Goal: Task Accomplishment & Management: Manage account settings

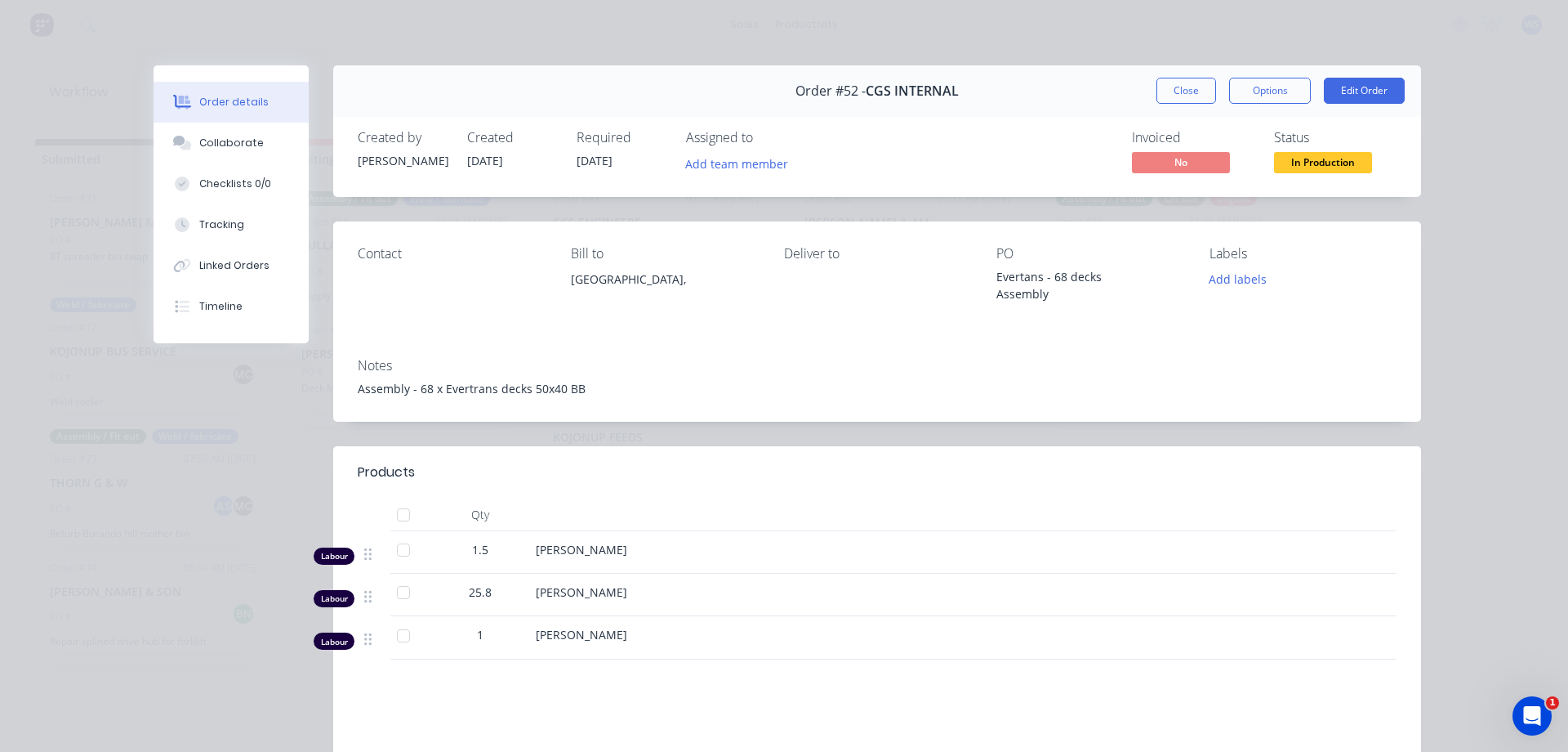
scroll to position [9, 0]
click at [1175, 94] on button "Close" at bounding box center [1185, 90] width 60 height 26
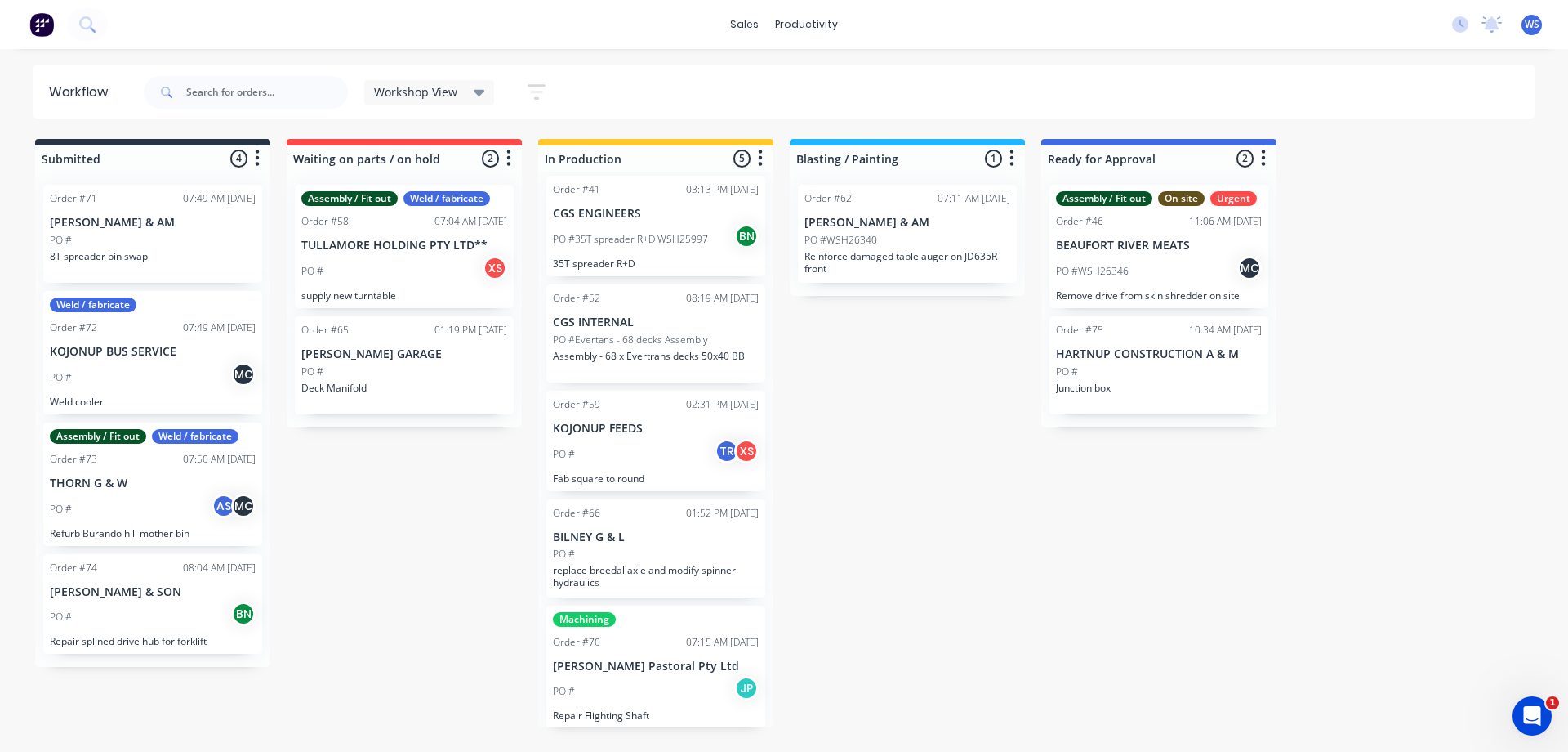
click at [674, 696] on div "PO # JP" at bounding box center [655, 691] width 206 height 31
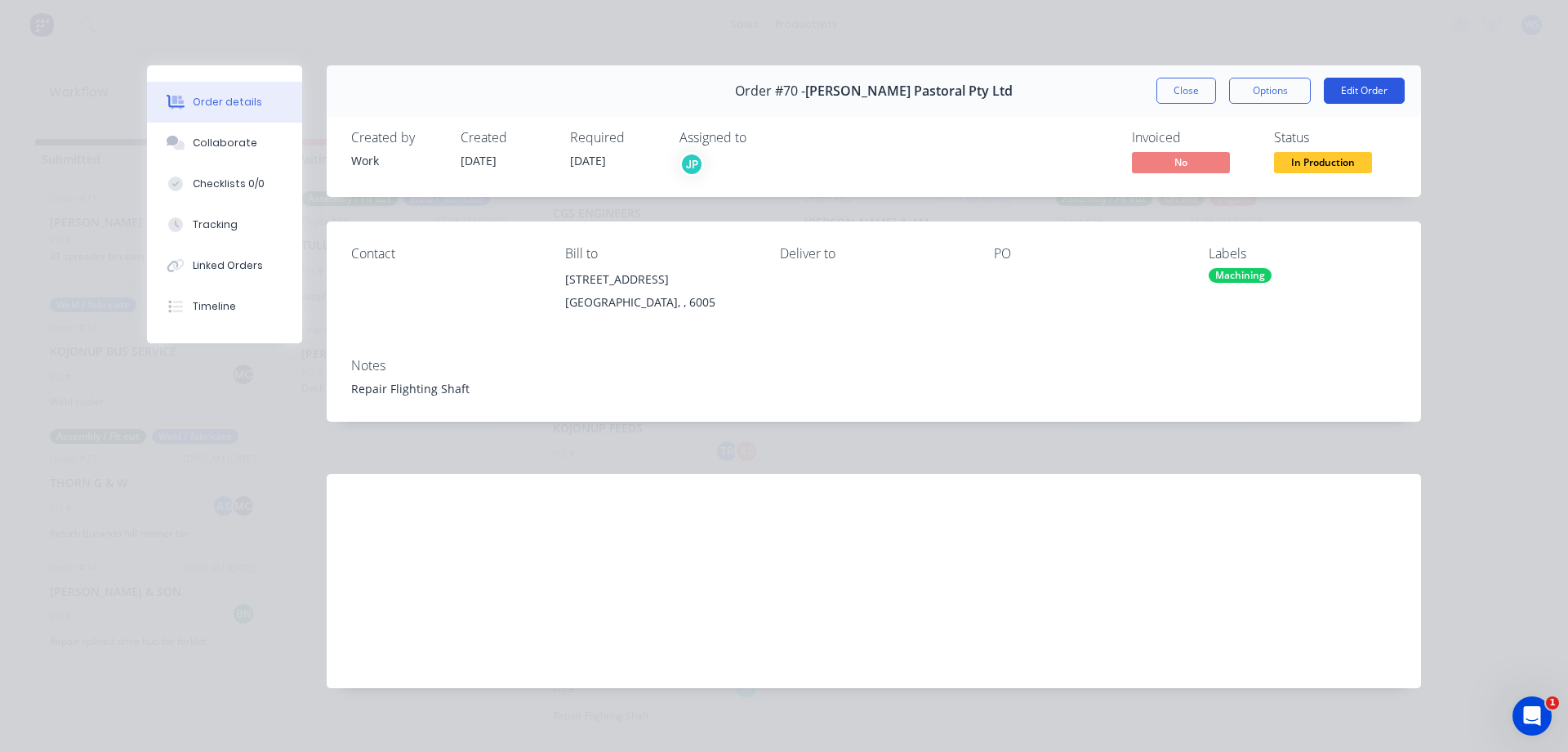
click at [1348, 81] on button "Edit Order" at bounding box center [1363, 90] width 81 height 26
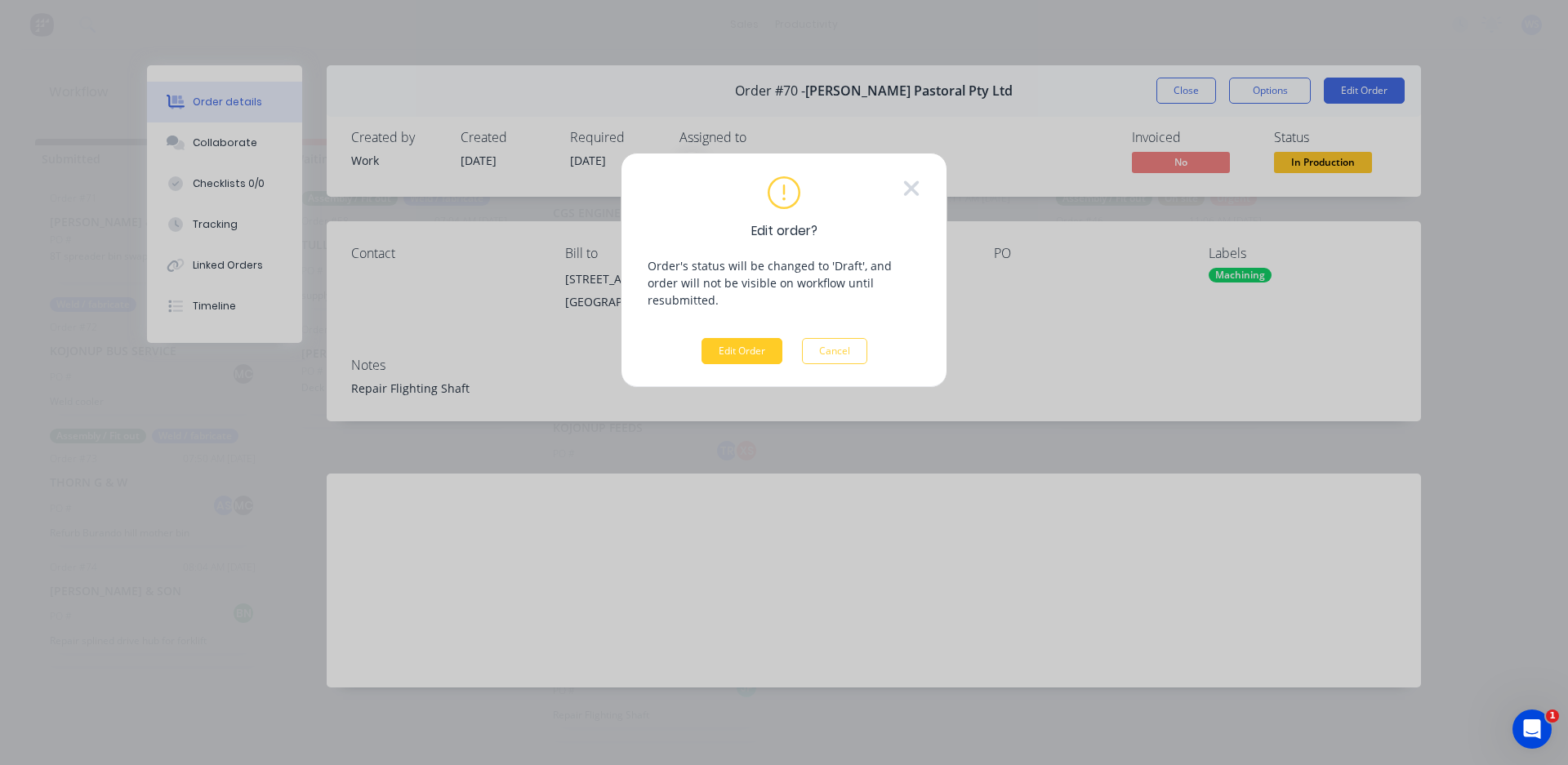
click at [750, 338] on button "Edit Order" at bounding box center [742, 351] width 81 height 26
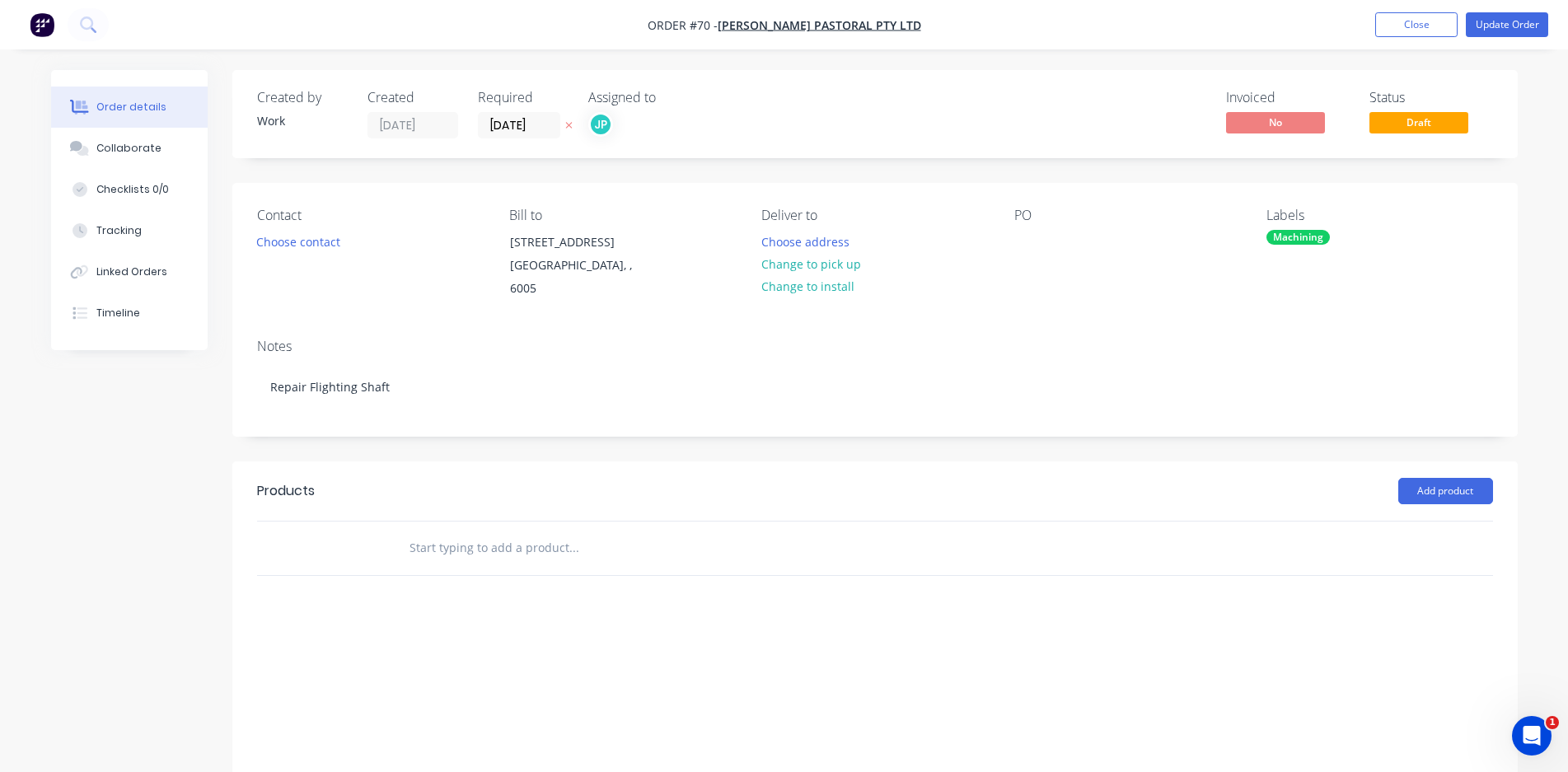
click at [569, 531] on input "text" at bounding box center [573, 547] width 330 height 33
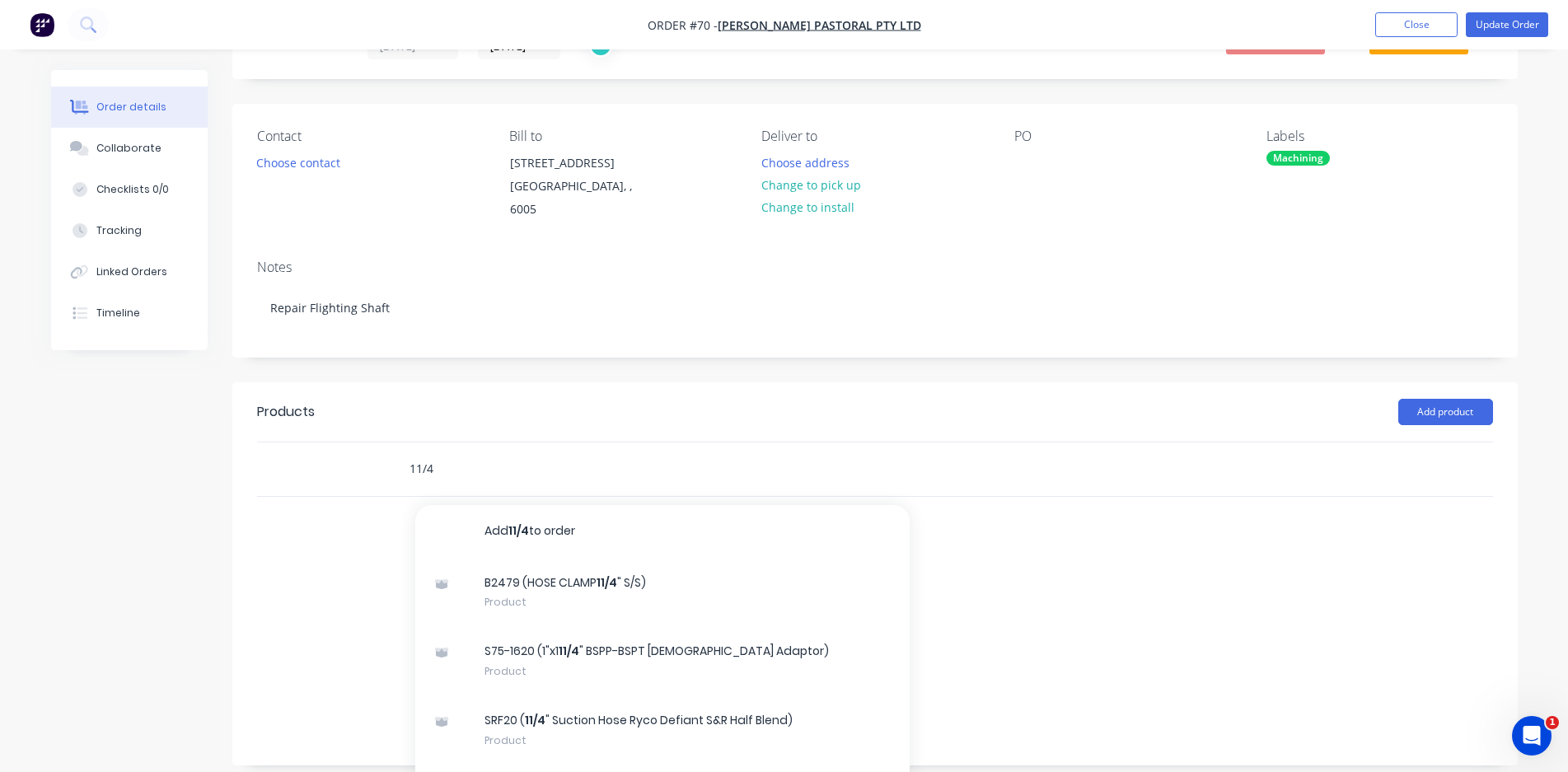
scroll to position [99, 0]
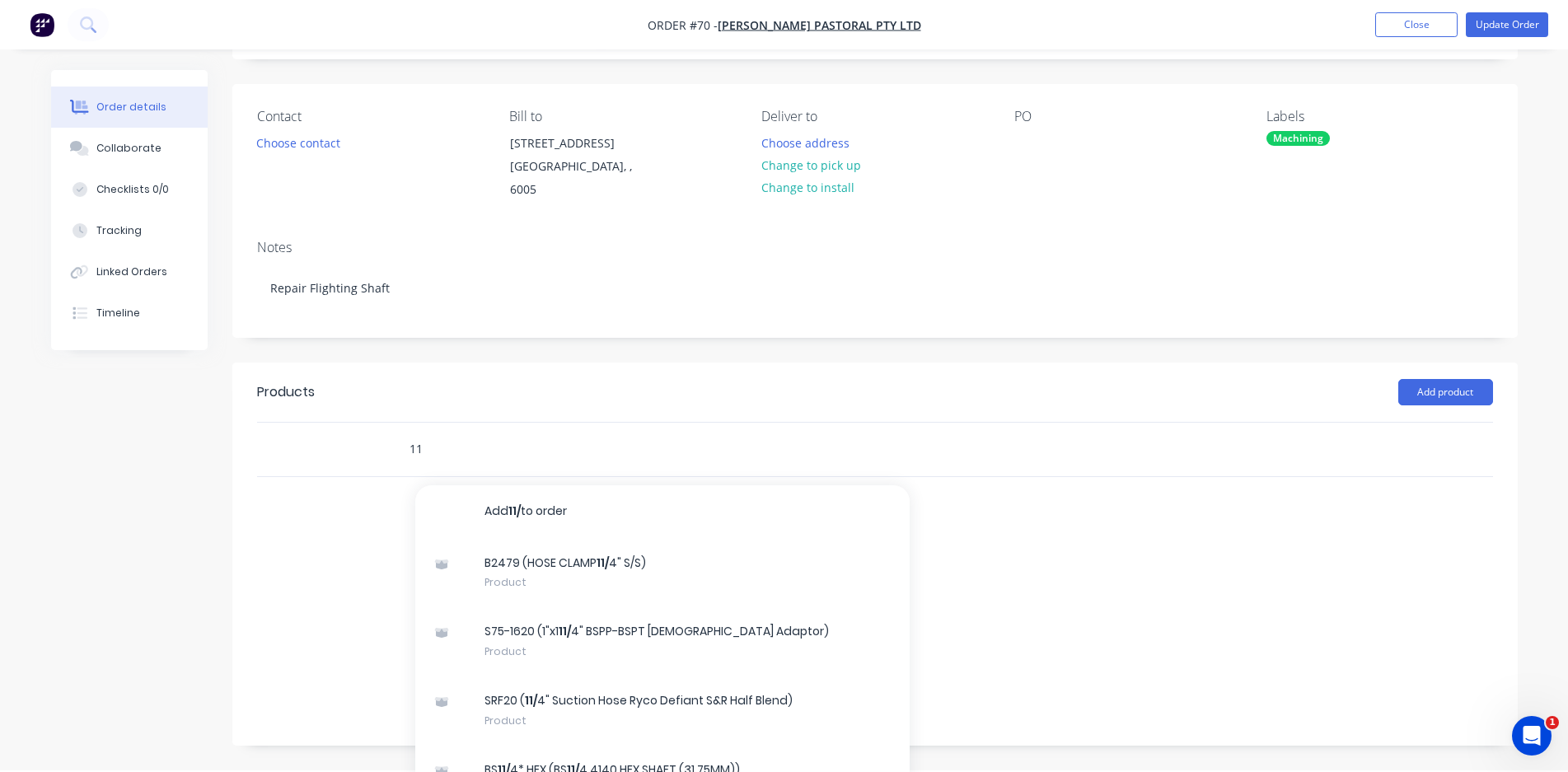
type input "1"
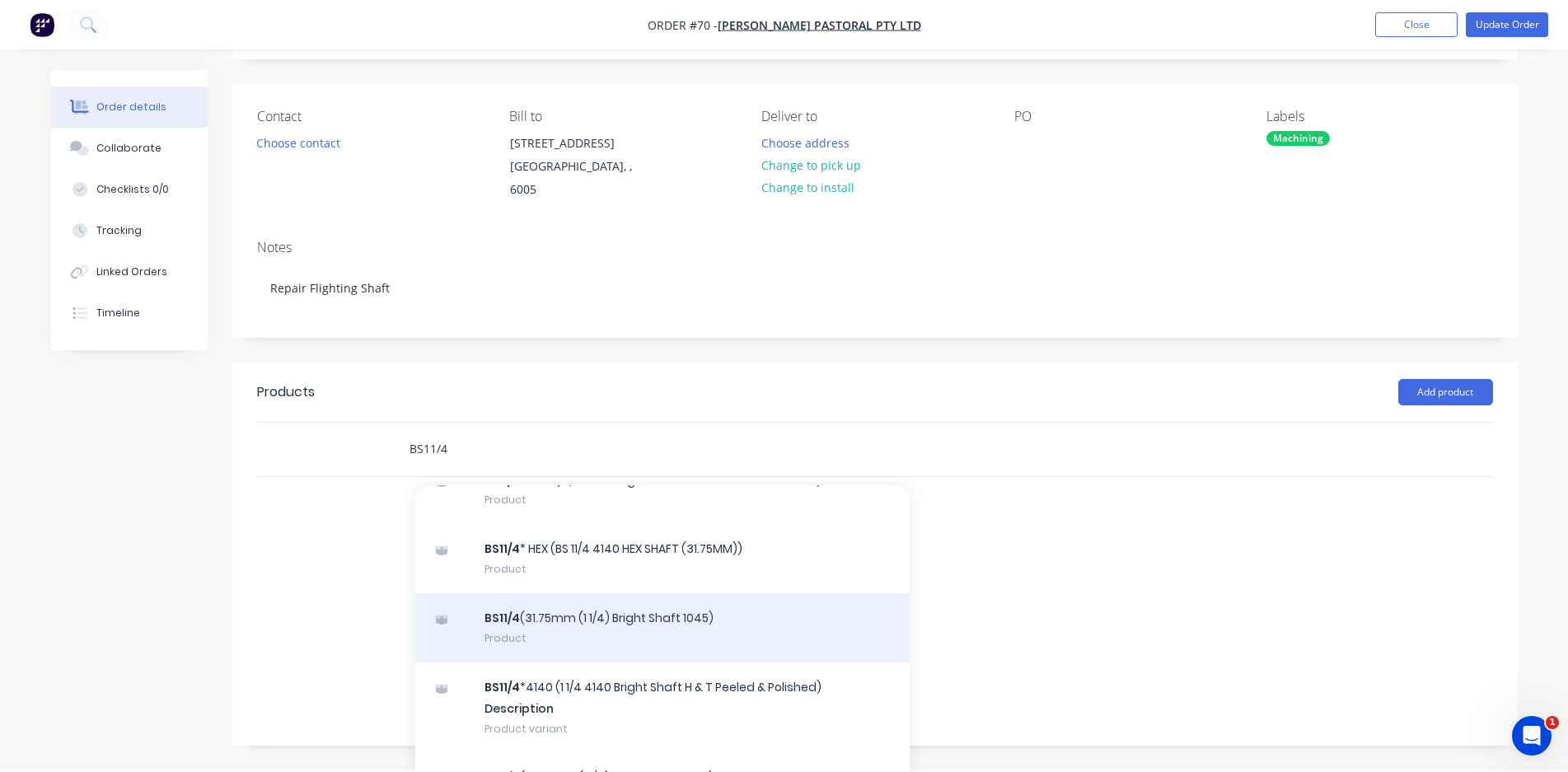
type input "BS11/4"
click at [684, 617] on div "BS11/4 (31.75mm (1 1/4) Bright Shaft 1045) Product" at bounding box center [662, 627] width 494 height 69
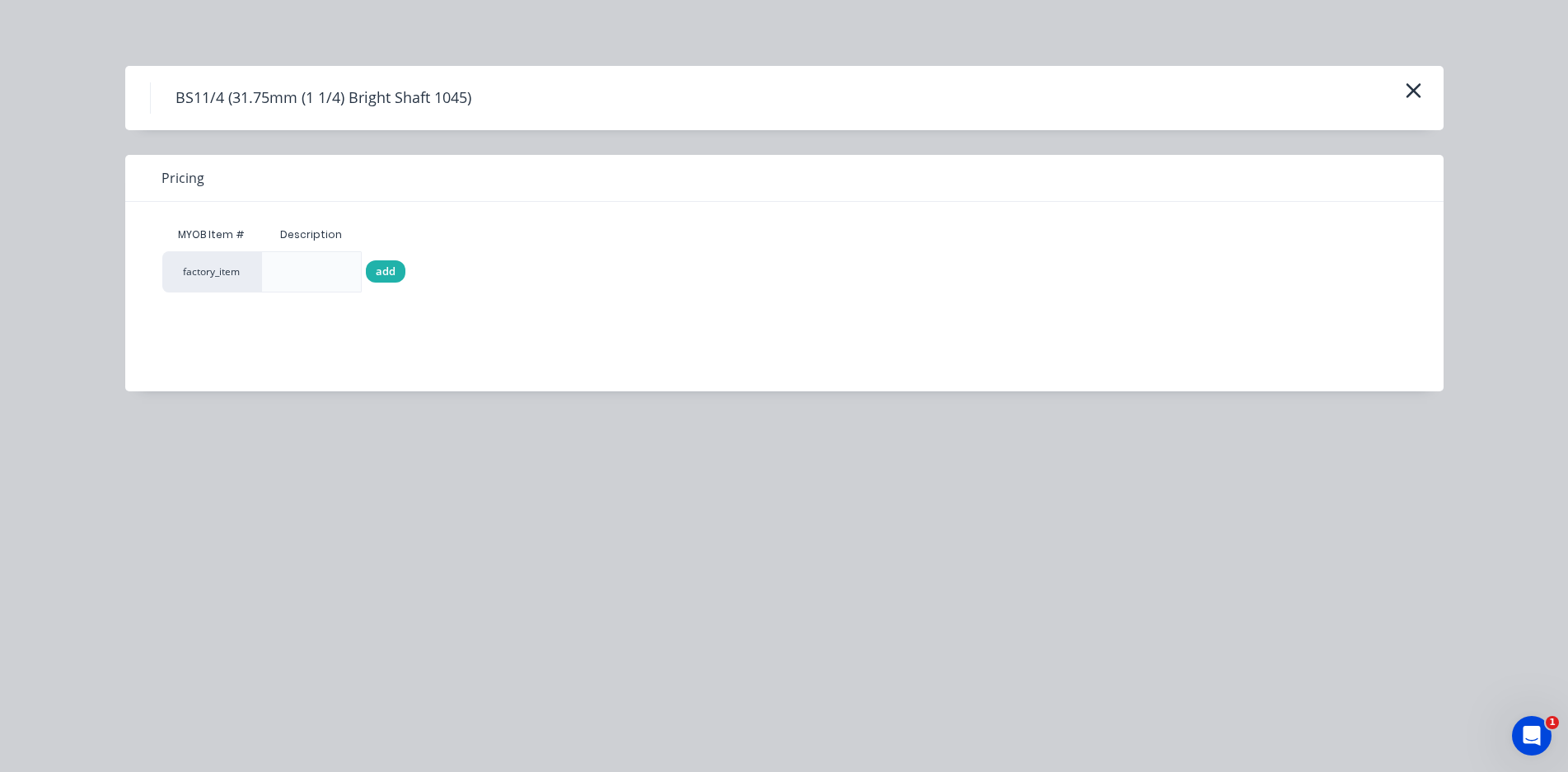
click at [393, 270] on span "add" at bounding box center [385, 271] width 20 height 16
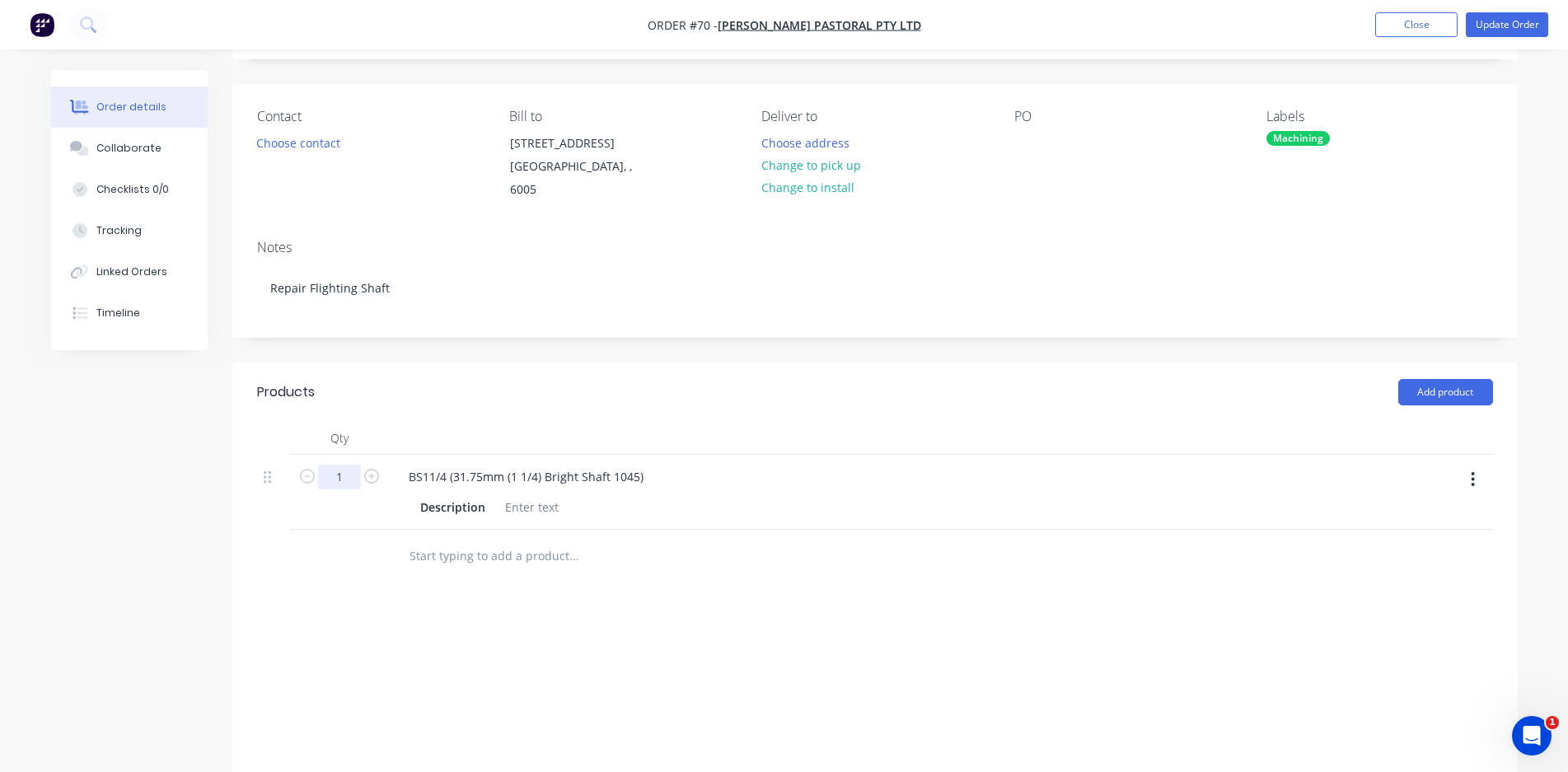
click at [358, 465] on input "1" at bounding box center [340, 477] width 43 height 25
click at [465, 602] on div "Products Add product Qty 0.03 BS11/4 (31.75mm (1 1/4) Bright Shaft 1045) Descri…" at bounding box center [875, 607] width 1286 height 490
click at [492, 542] on input "text" at bounding box center [573, 556] width 330 height 33
click at [357, 465] on input "0.03" at bounding box center [340, 477] width 43 height 25
type input "0.19"
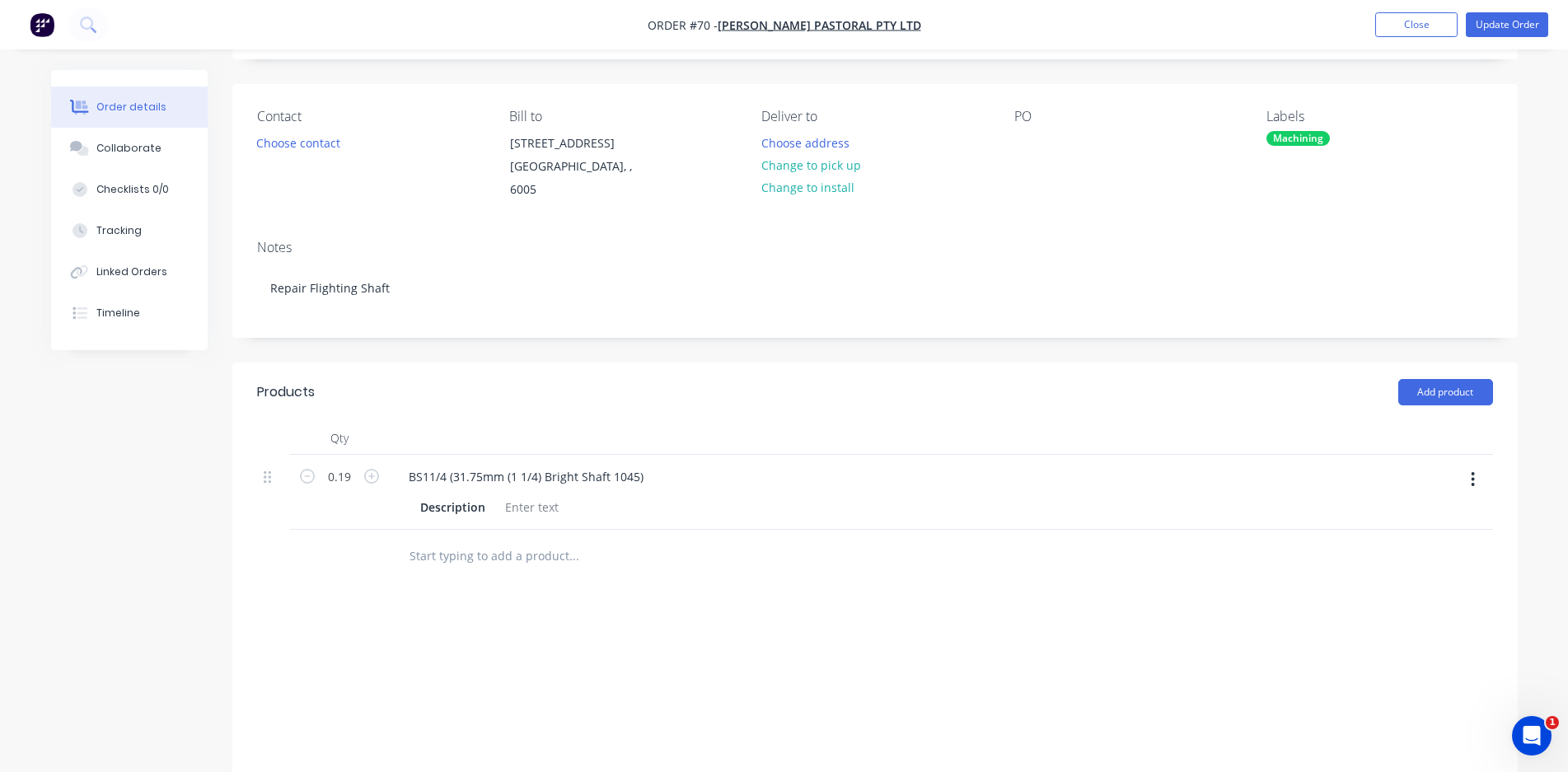
click at [571, 636] on div "Labour $0.00 Sub total $0.00 Margin $-0.48 ( 0.00 %) Tax $0.00 Total $0.00" at bounding box center [874, 732] width 1236 height 191
click at [520, 540] on input "text" at bounding box center [573, 556] width 330 height 33
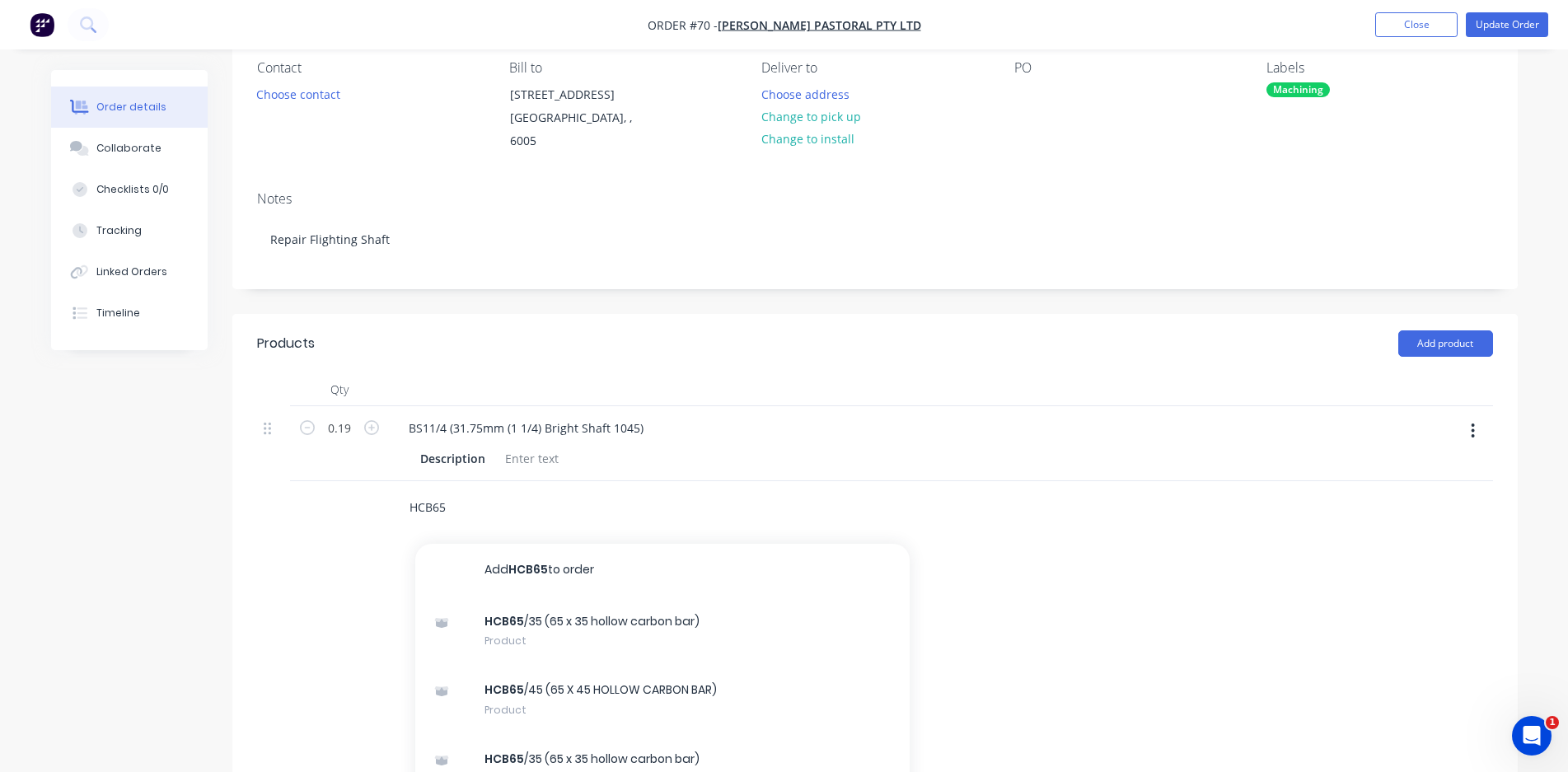
scroll to position [185, 0]
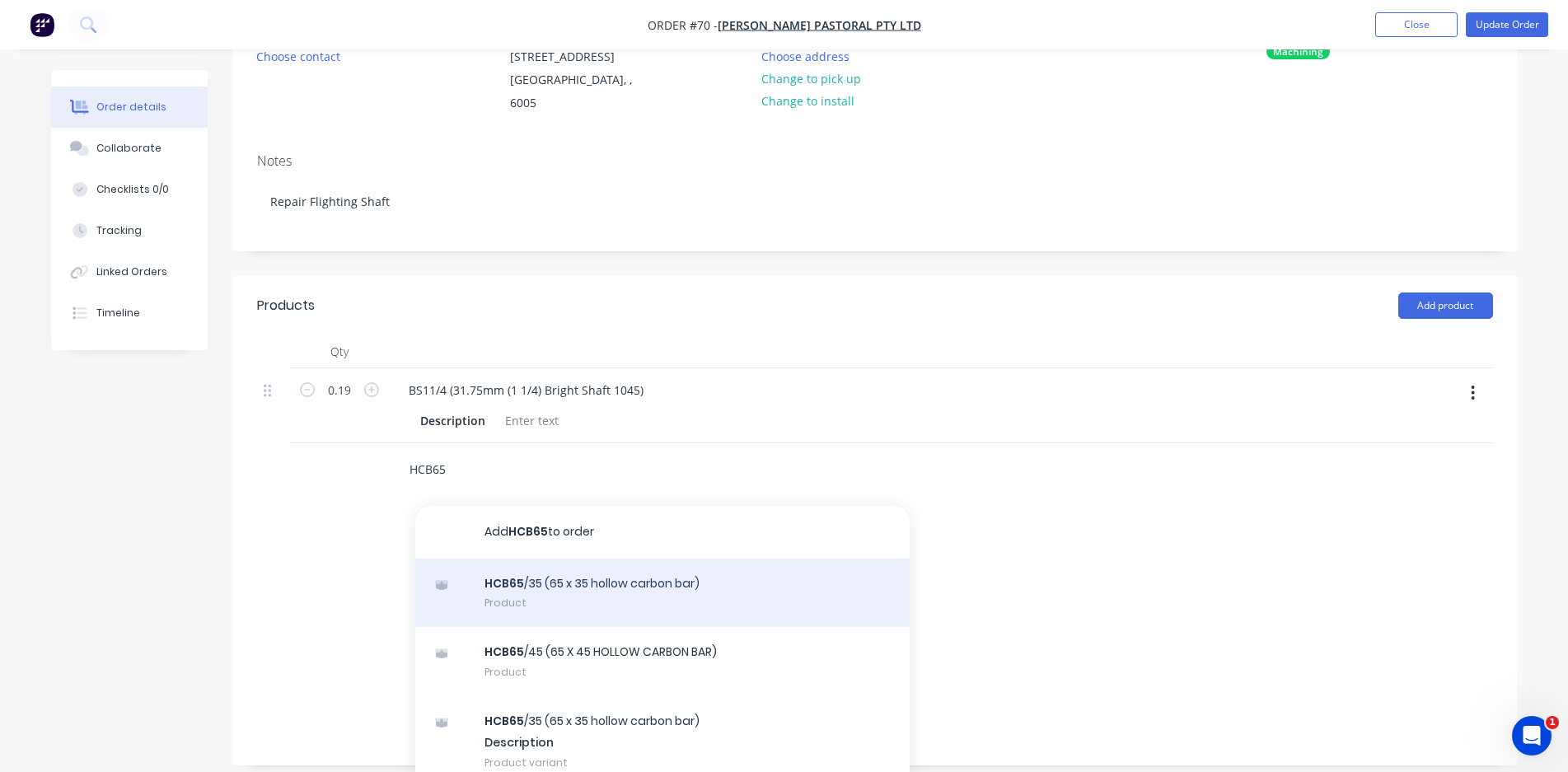
type input "HCB65"
click at [625, 585] on div "HCB65 /35 (65 x 35 hollow carbon bar) Product" at bounding box center [662, 593] width 494 height 69
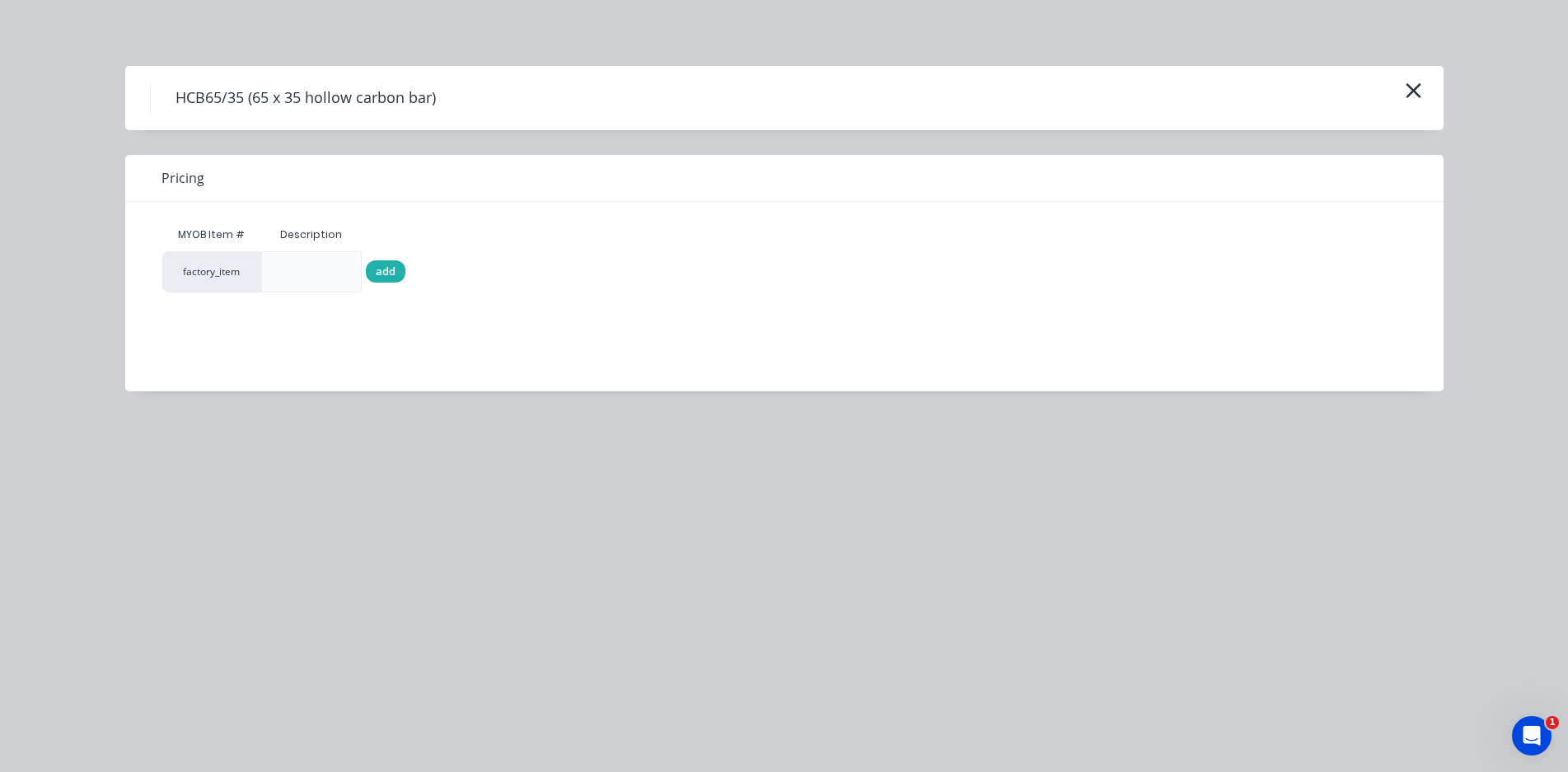
click at [392, 276] on span "add" at bounding box center [385, 271] width 20 height 16
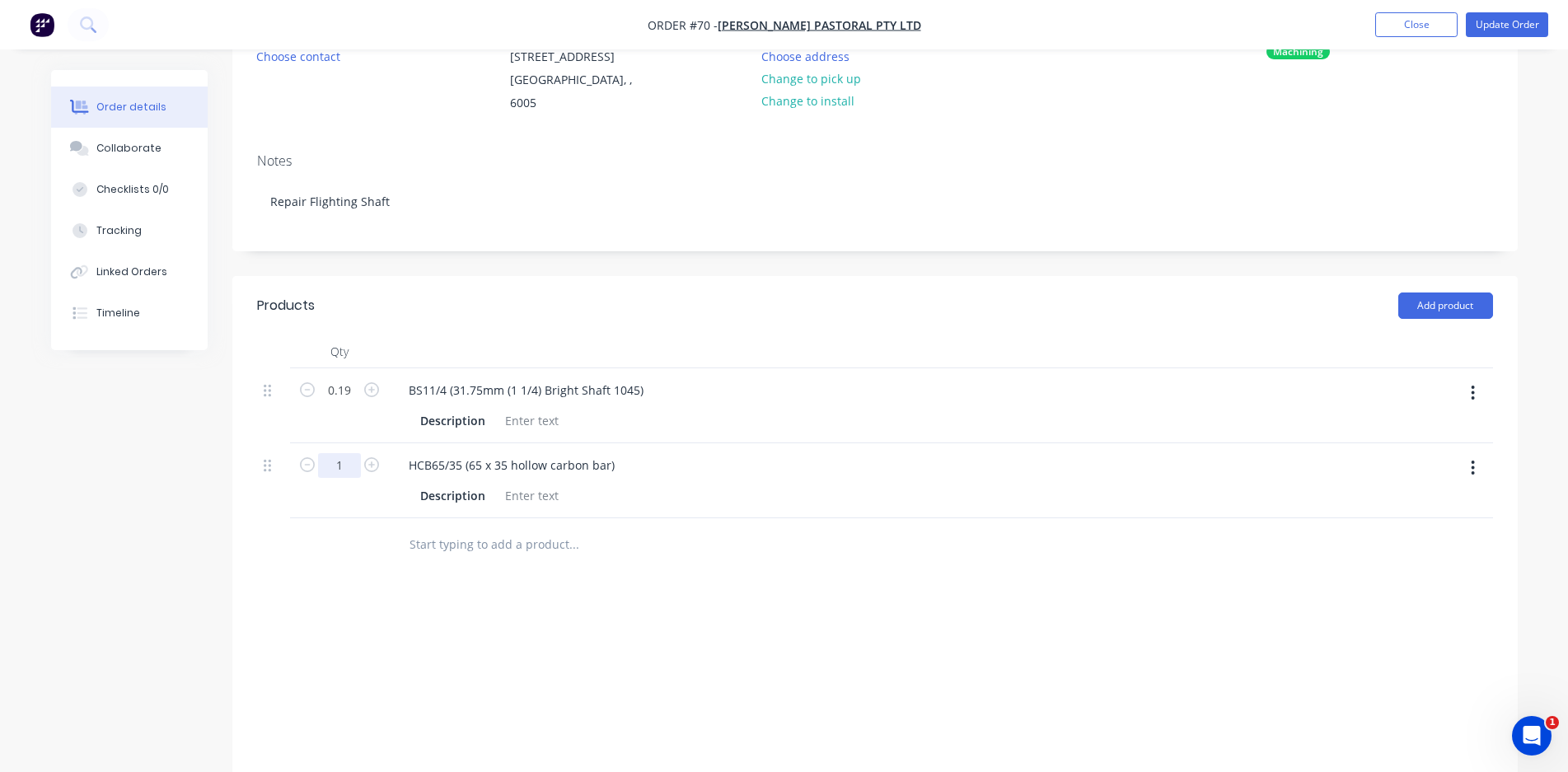
click at [357, 453] on input "1" at bounding box center [340, 466] width 43 height 25
type input "1"
type input "0.03"
click at [478, 581] on div "Products Add product Qty 0.19 BS11/4 (31.75mm (1 1/4) Bright Shaft 1045) Descri…" at bounding box center [875, 558] width 1286 height 564
click at [534, 528] on input "text" at bounding box center [573, 545] width 330 height 33
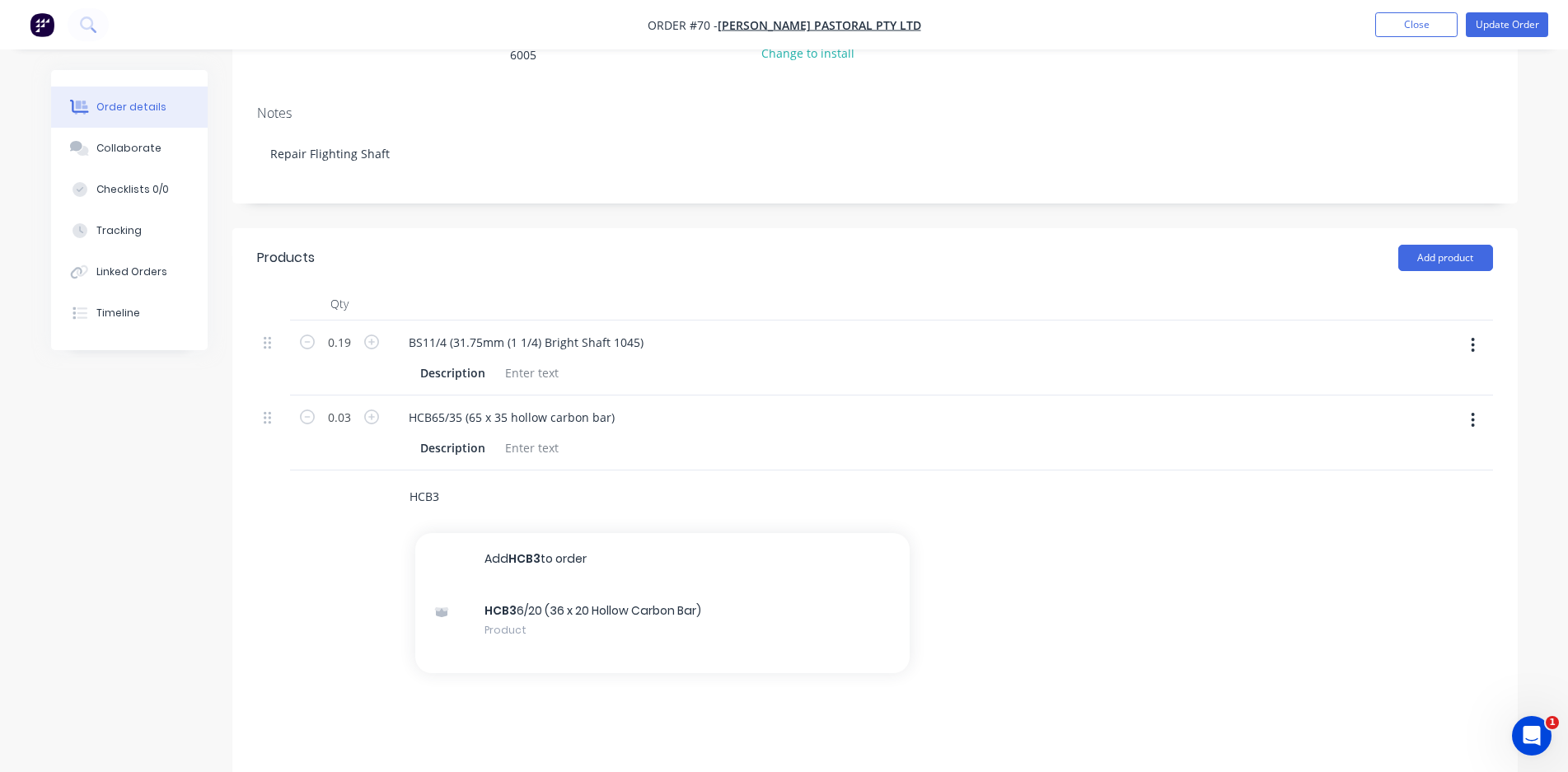
scroll to position [261, 0]
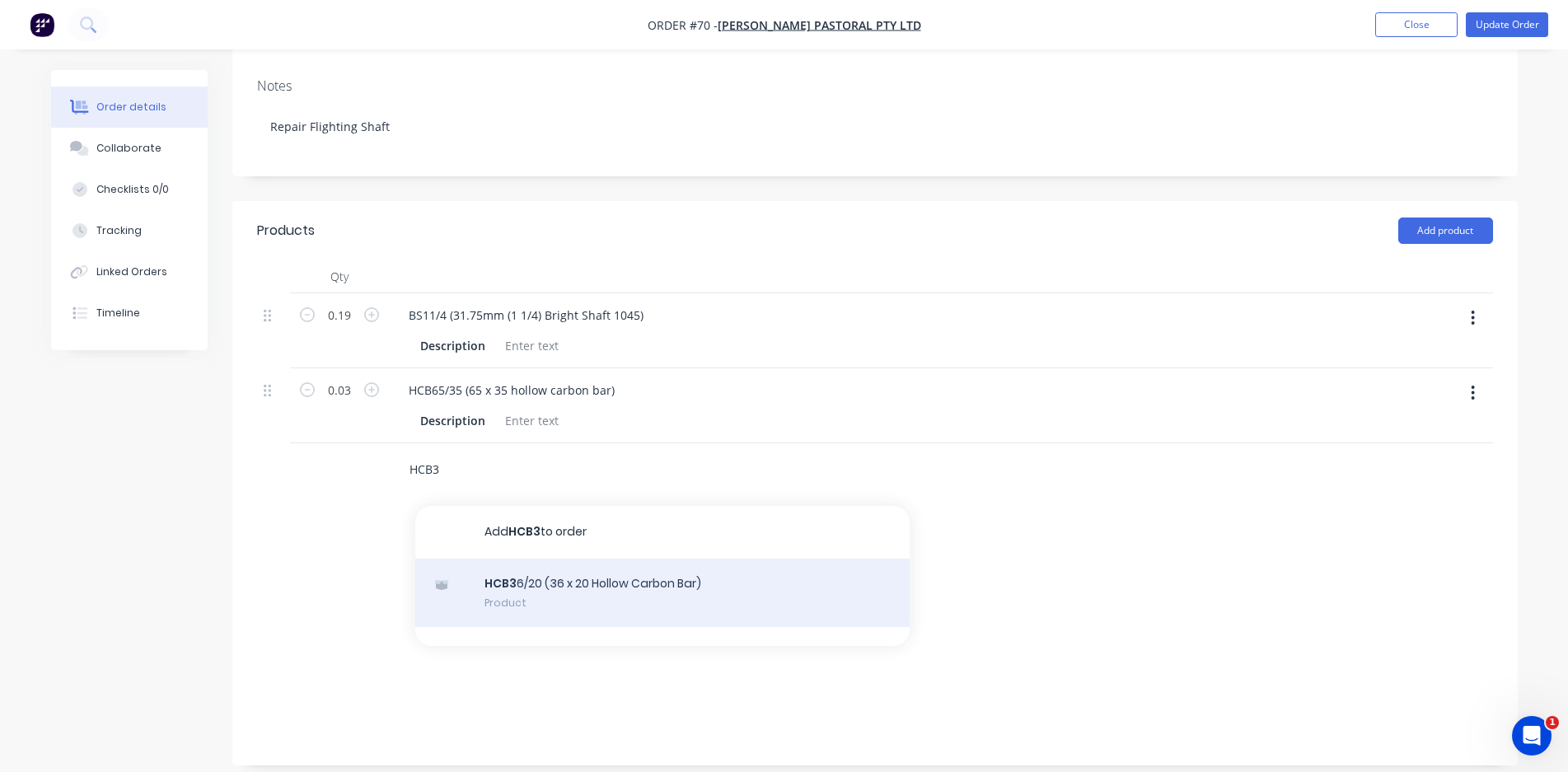
type input "HCB3"
click at [608, 581] on div "HCB3 6/20 (36 x 20 Hollow Carbon Bar) Product" at bounding box center [662, 593] width 494 height 69
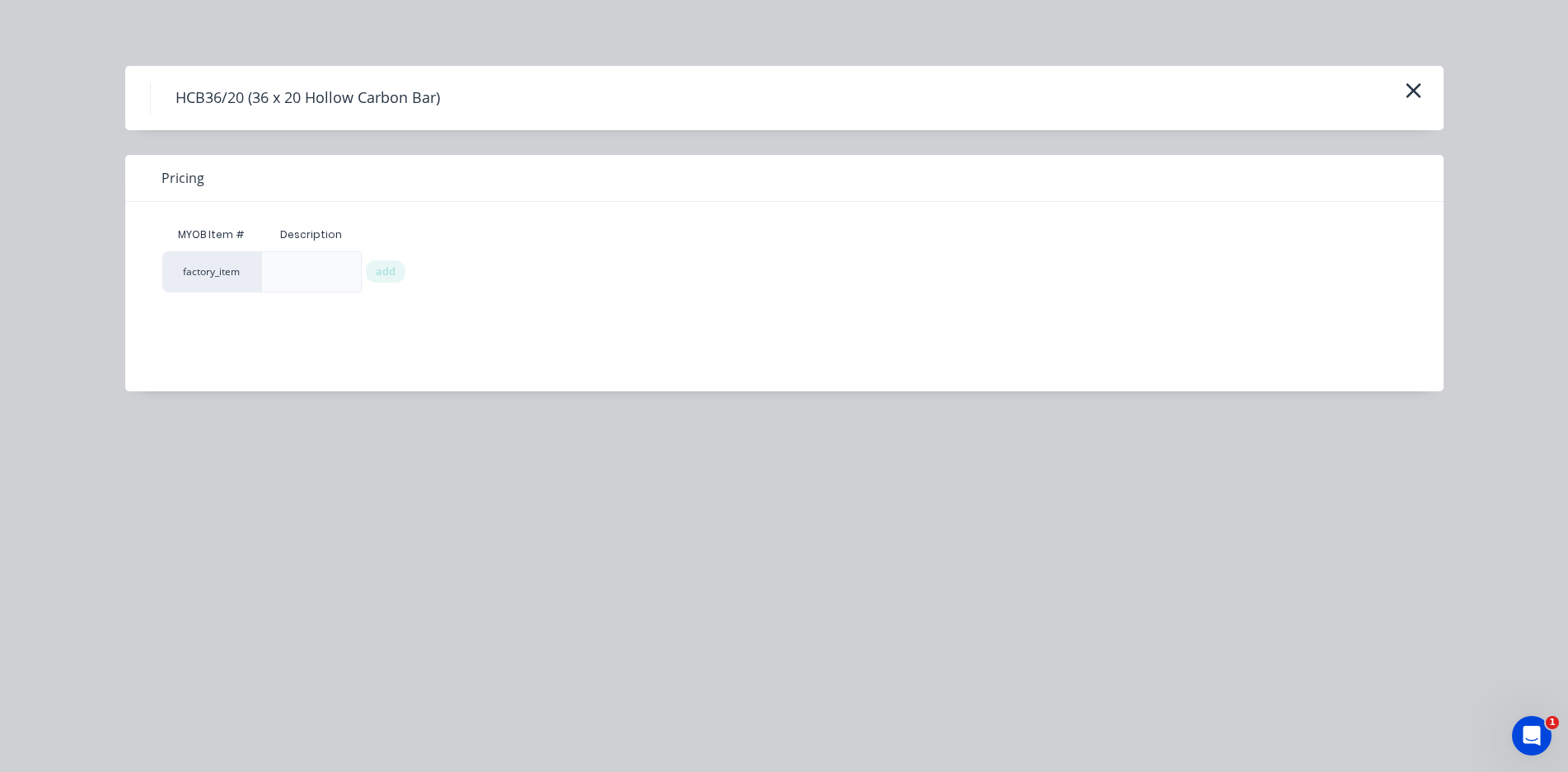
click at [386, 271] on span "add" at bounding box center [385, 271] width 20 height 16
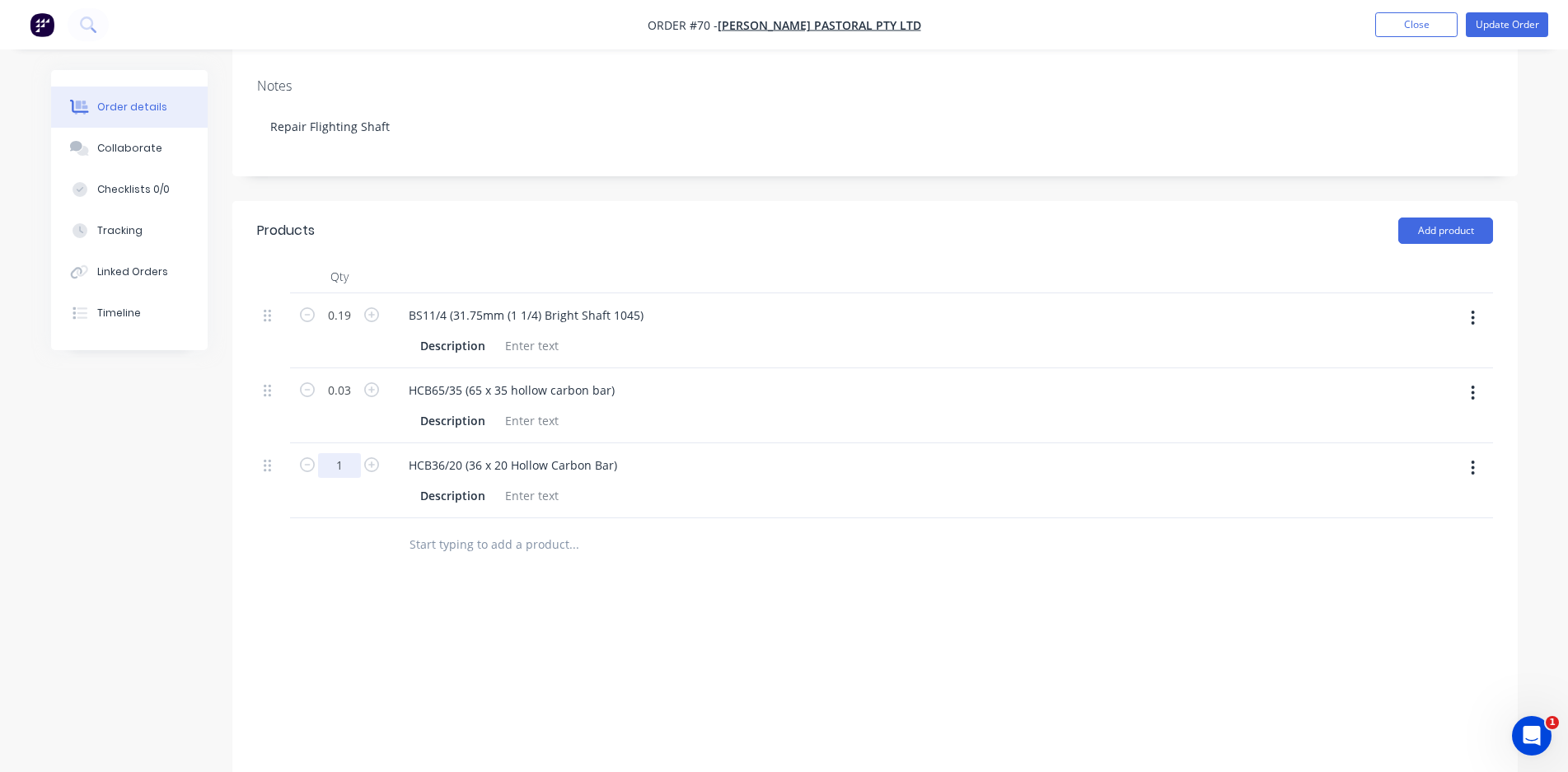
click at [341, 453] on input "1" at bounding box center [340, 466] width 43 height 25
type input "1"
type input "0.03"
click at [618, 636] on div "Labour $0.00 Sub total $0.00 Margin $-3.29 ( 0.00 %) Tax $0.00 Total $0.00" at bounding box center [874, 720] width 1236 height 191
click at [480, 528] on input "text" at bounding box center [573, 545] width 330 height 33
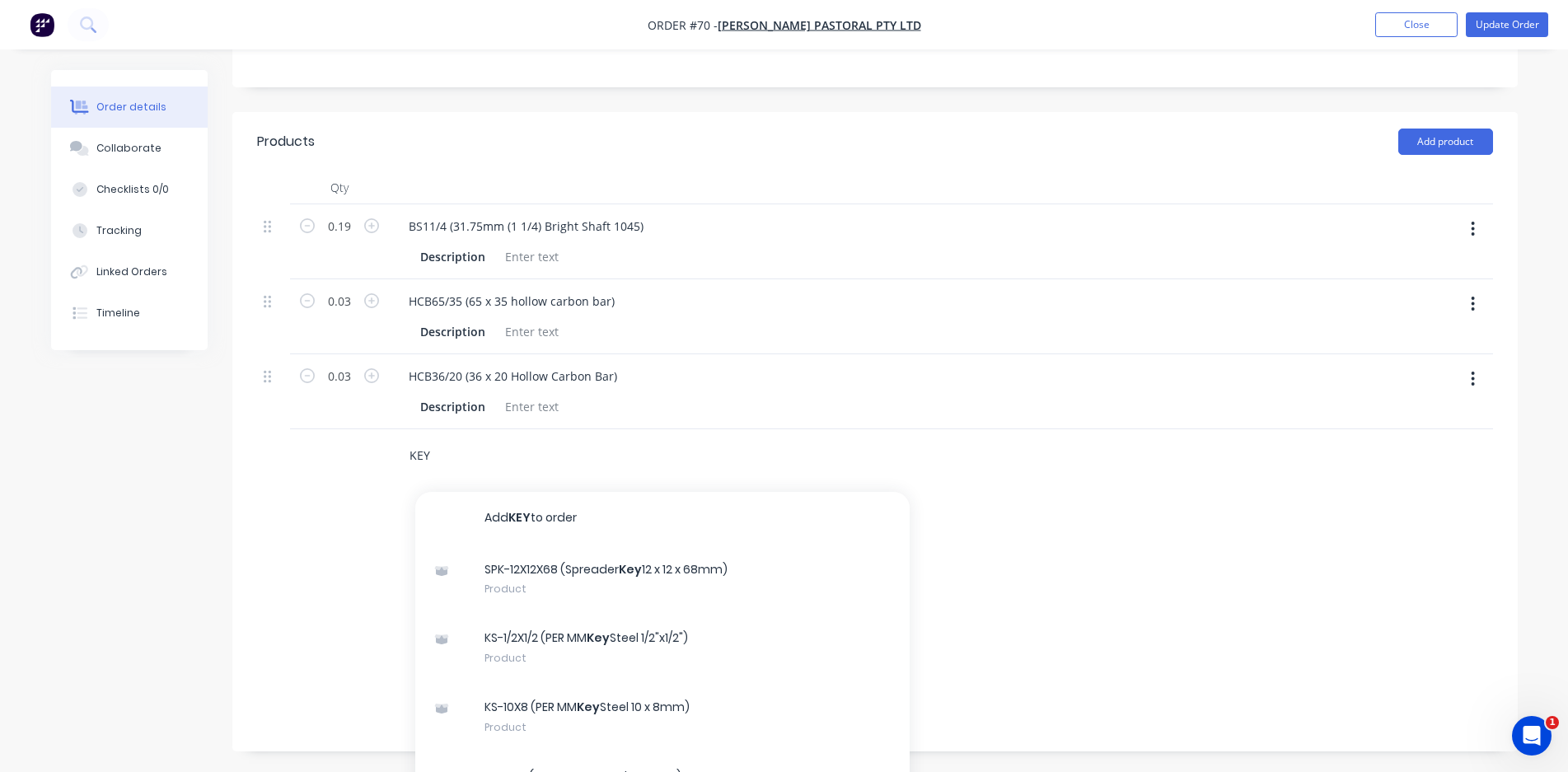
scroll to position [356, 0]
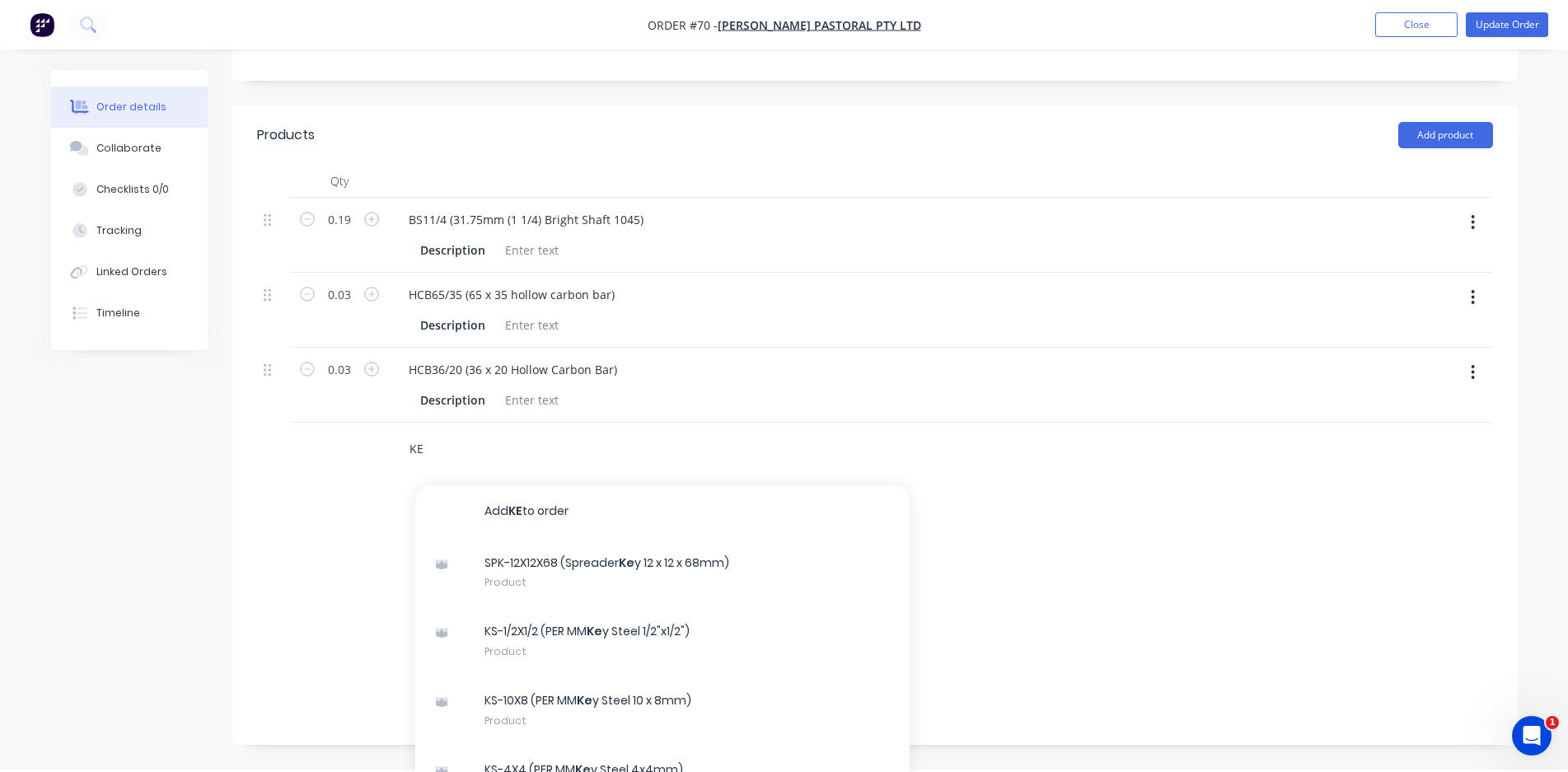
type input "K"
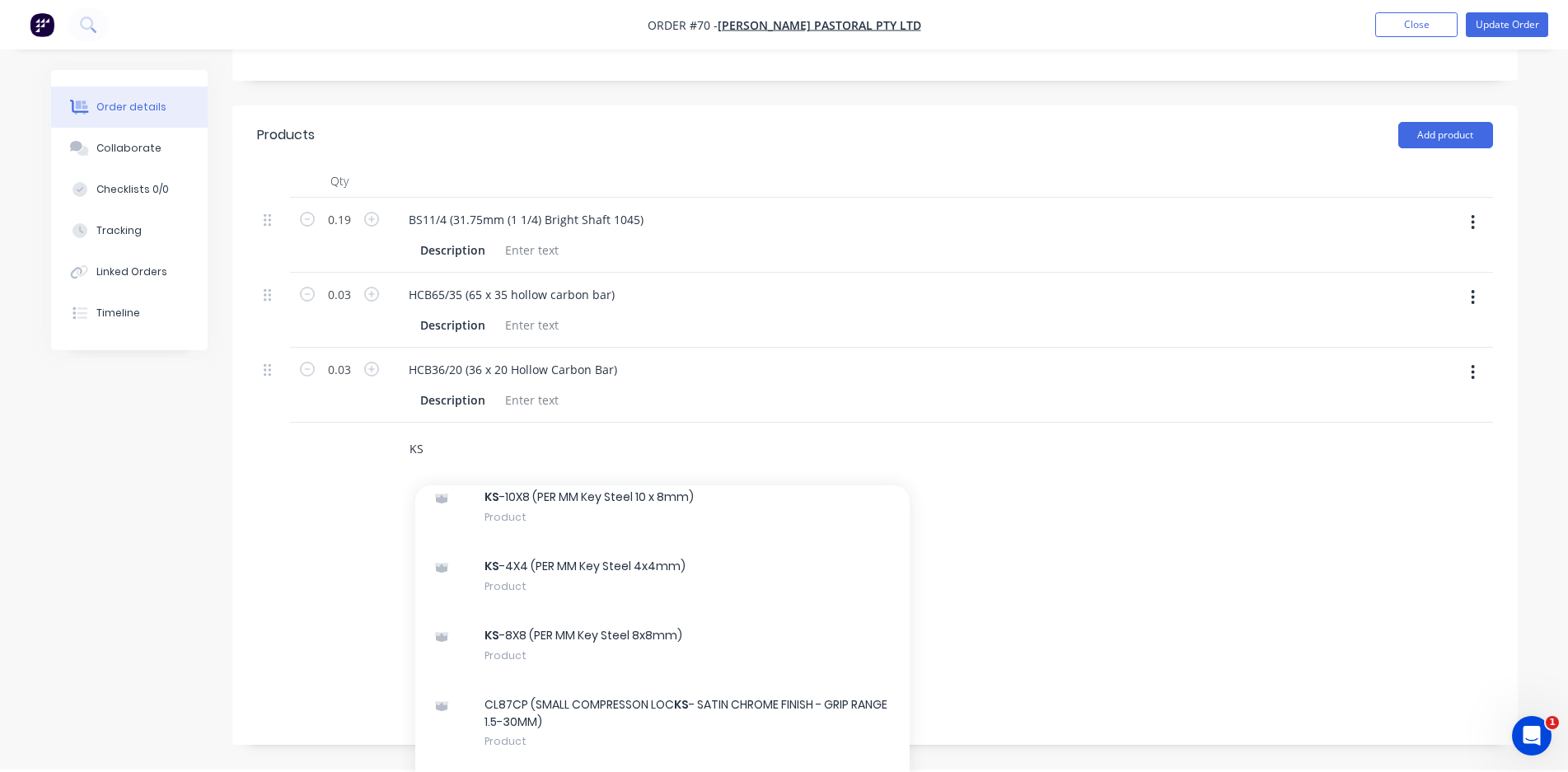
scroll to position [247, 0]
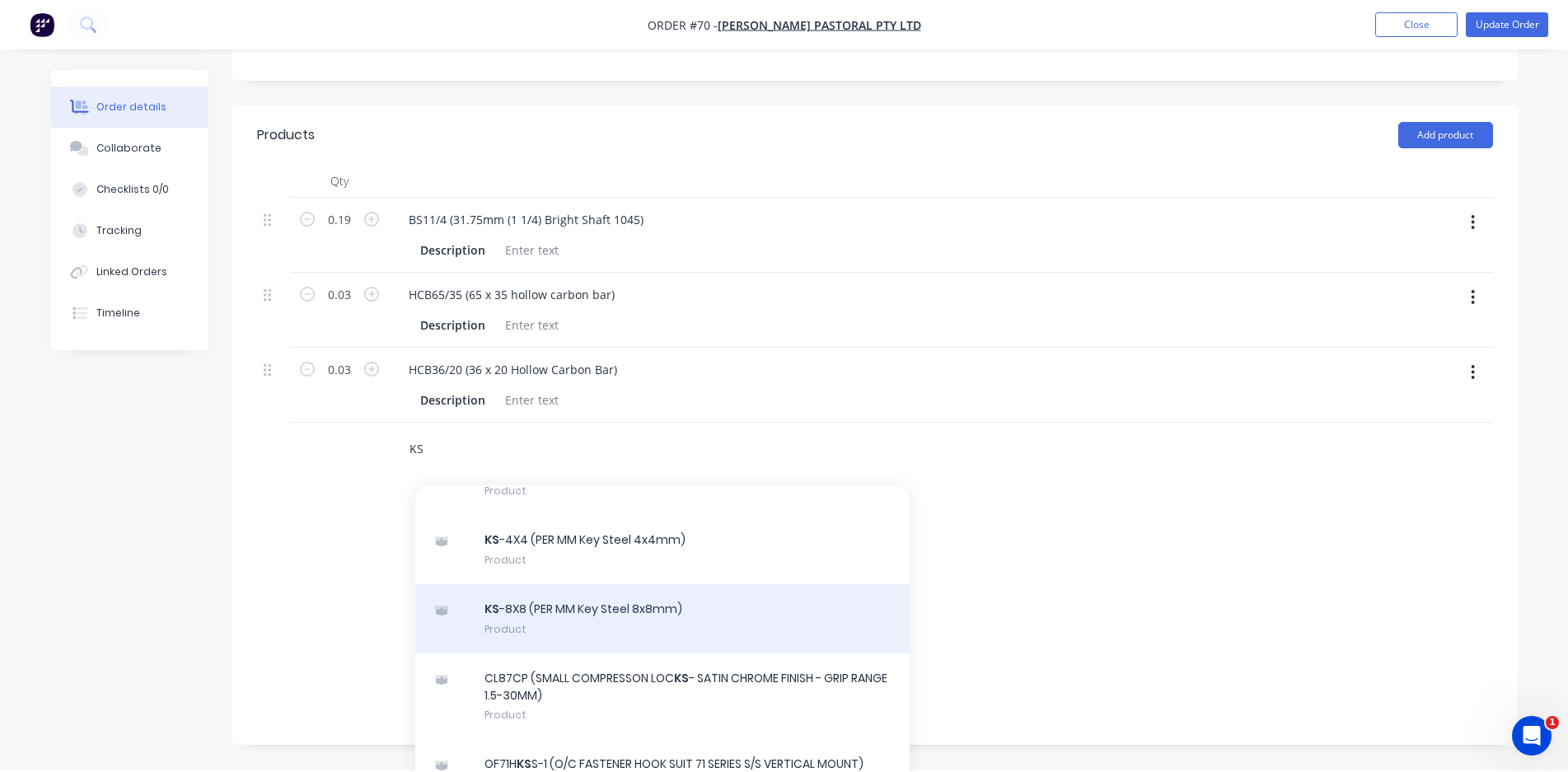
type input "KS"
click at [636, 597] on div "KS -8X8 (PER MM Key Steel 8x8mm) Product" at bounding box center [662, 618] width 494 height 69
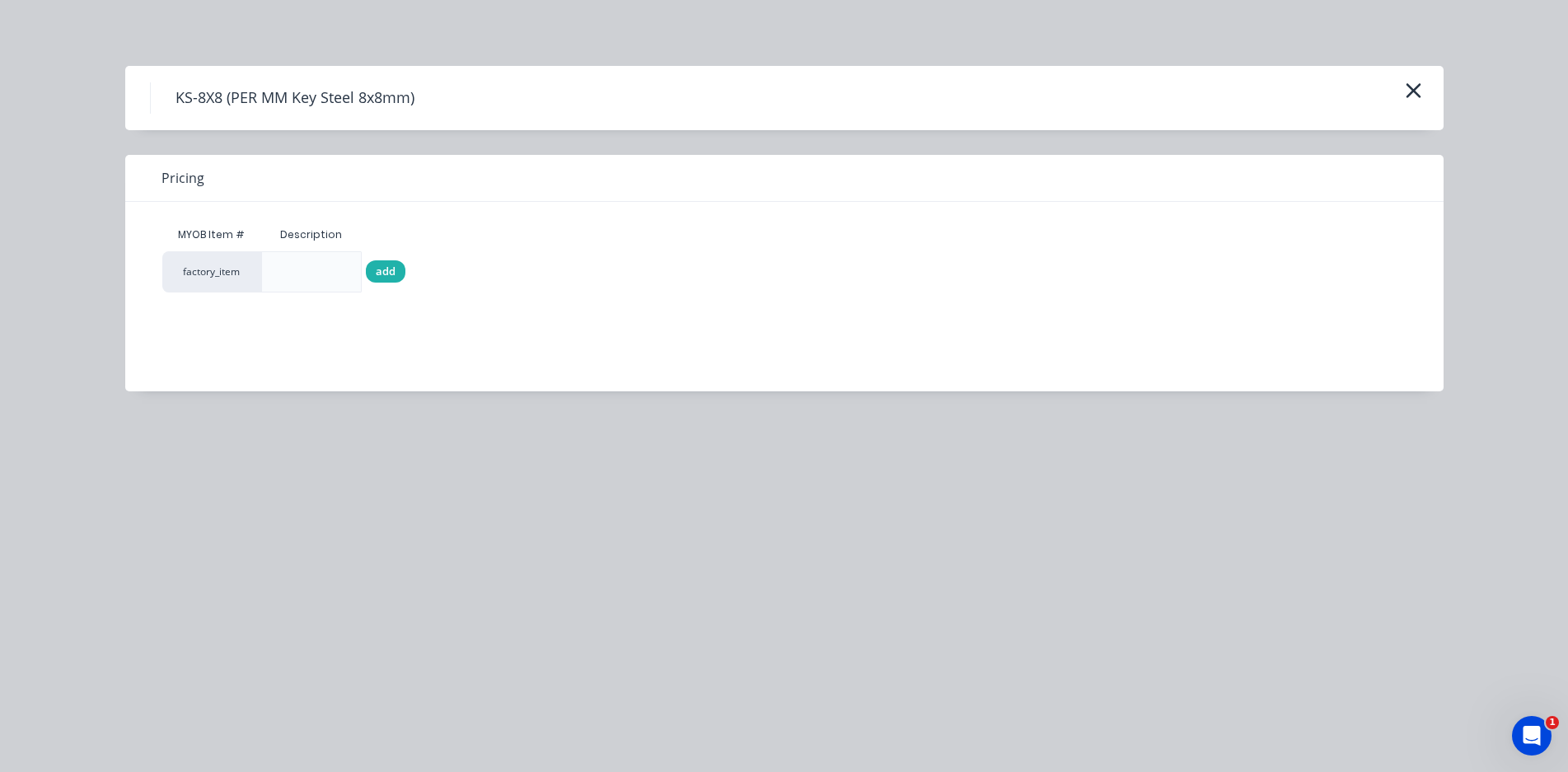
click at [385, 270] on span "add" at bounding box center [385, 271] width 20 height 16
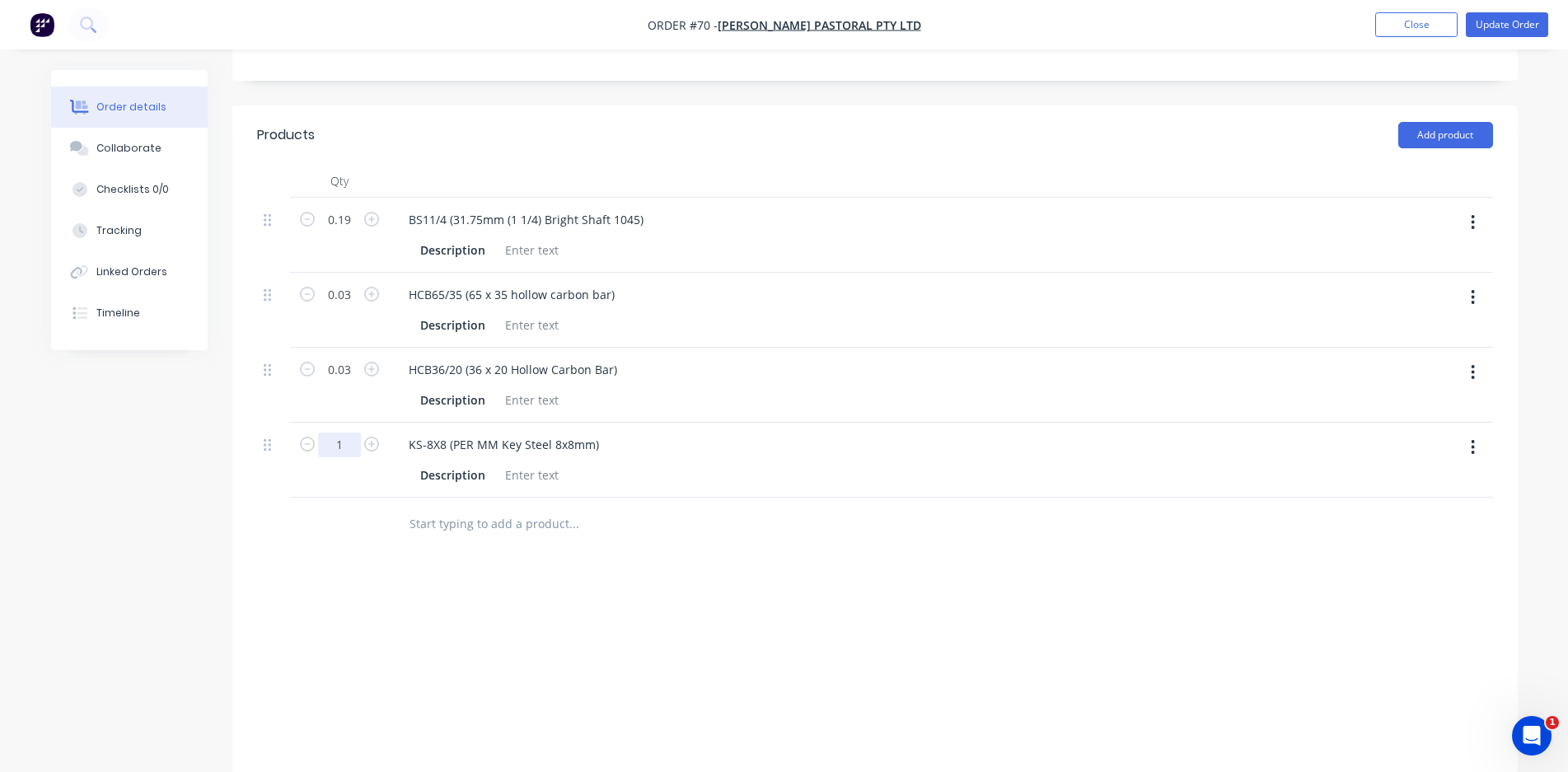
click at [357, 432] on input "1" at bounding box center [340, 445] width 43 height 25
type input "25"
click at [521, 634] on div "Labour $0.00 Sub total $0.00 Margin $-3.08 ( 0.00 %) Tax $0.00 Total $0.00" at bounding box center [874, 699] width 1236 height 191
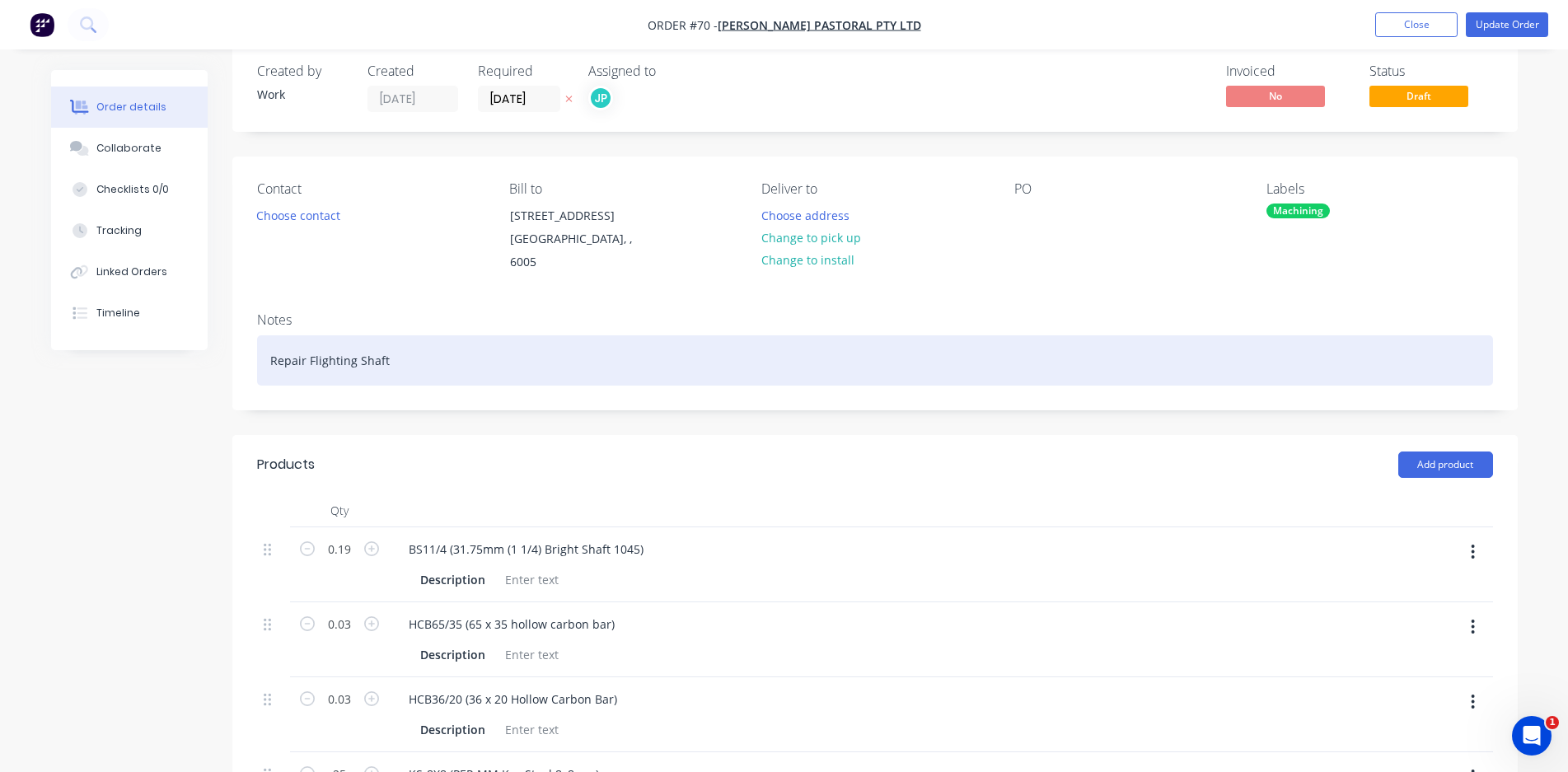
scroll to position [0, 0]
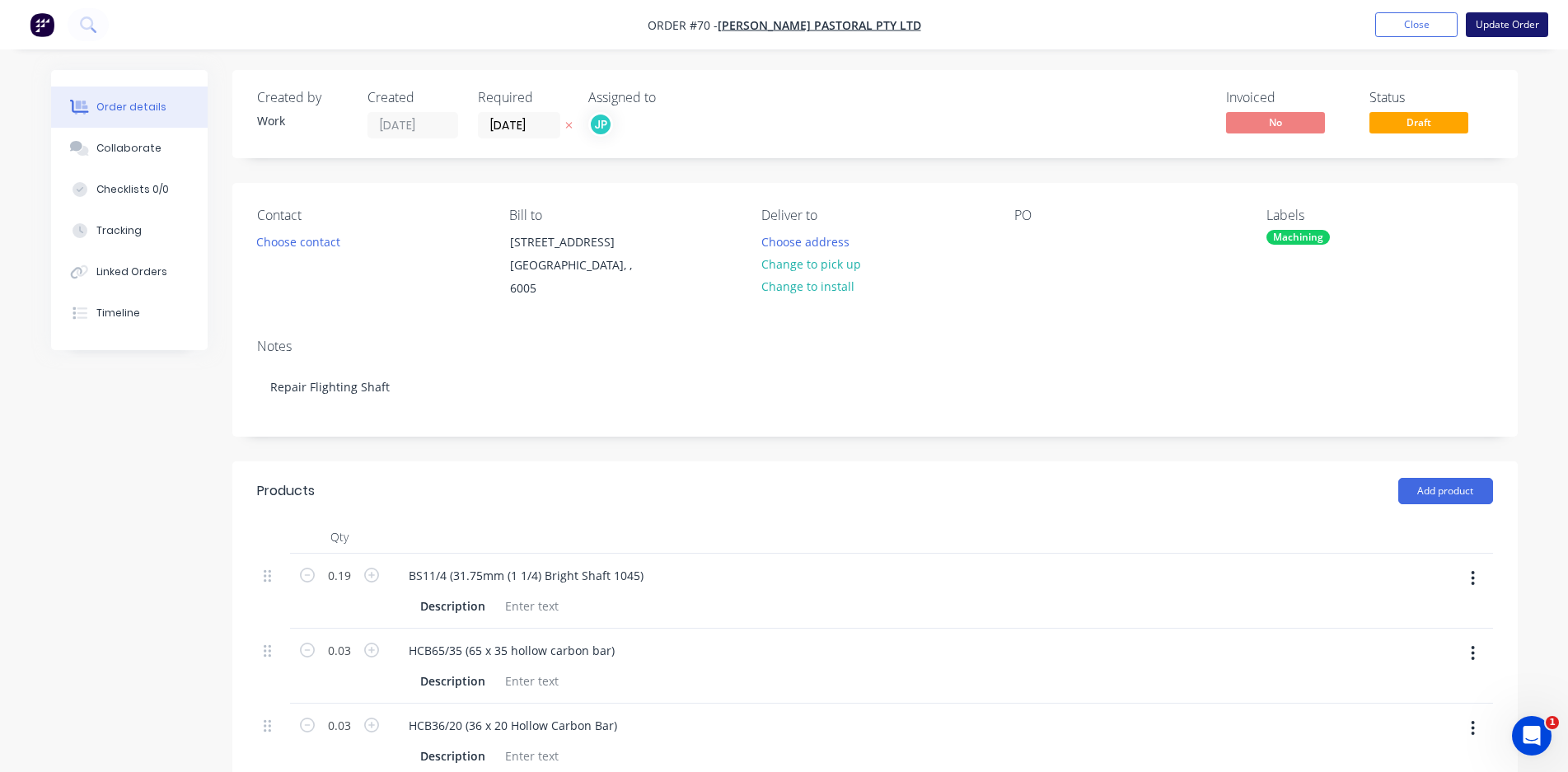
click at [1512, 31] on button "Update Order" at bounding box center [1507, 25] width 83 height 25
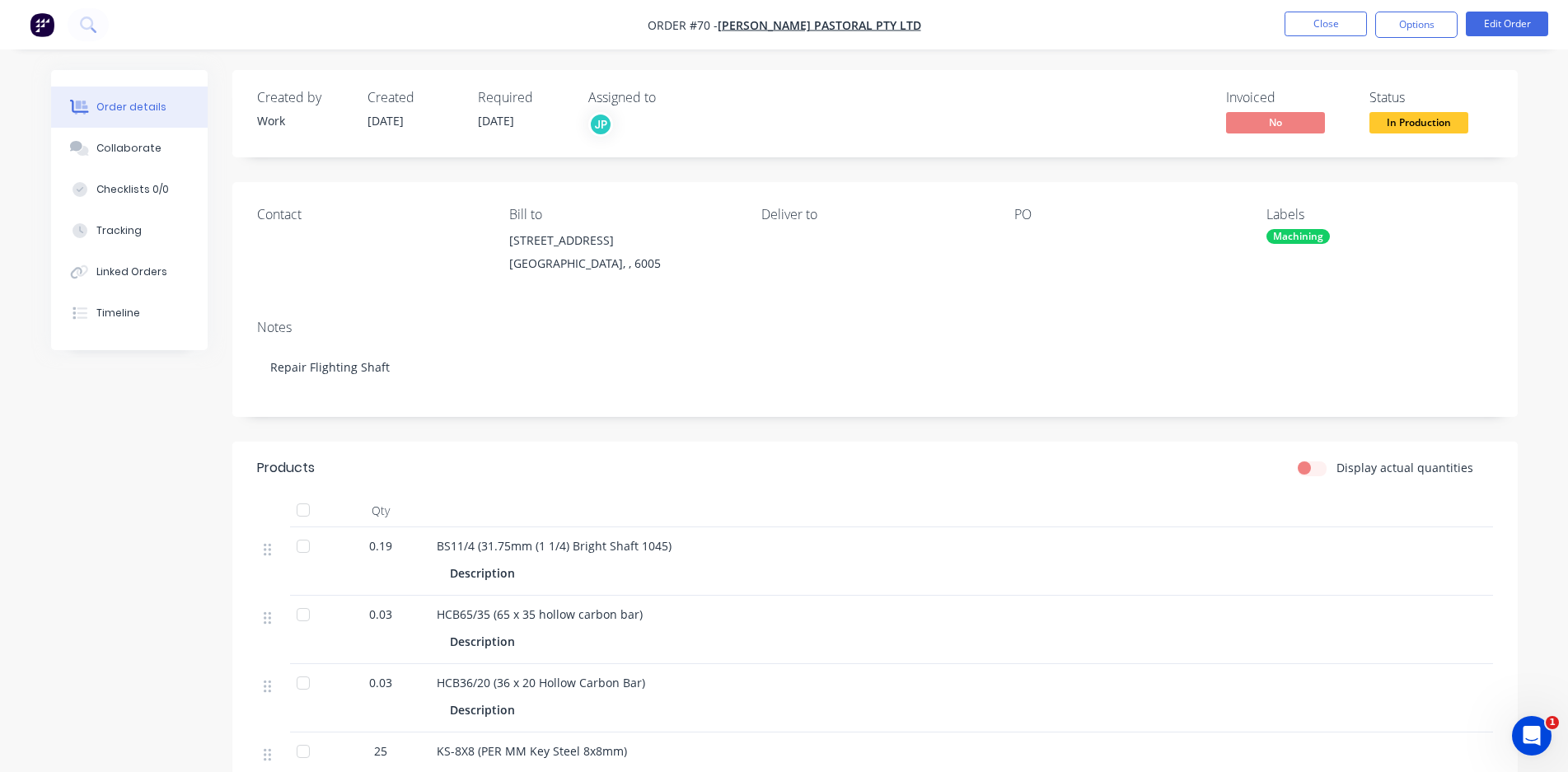
click at [1328, 6] on nav "Order #70 - [PERSON_NAME] Pastoral Pty Ltd Close Options Edit Order" at bounding box center [784, 24] width 1568 height 49
click at [1324, 34] on button "Close" at bounding box center [1326, 24] width 83 height 25
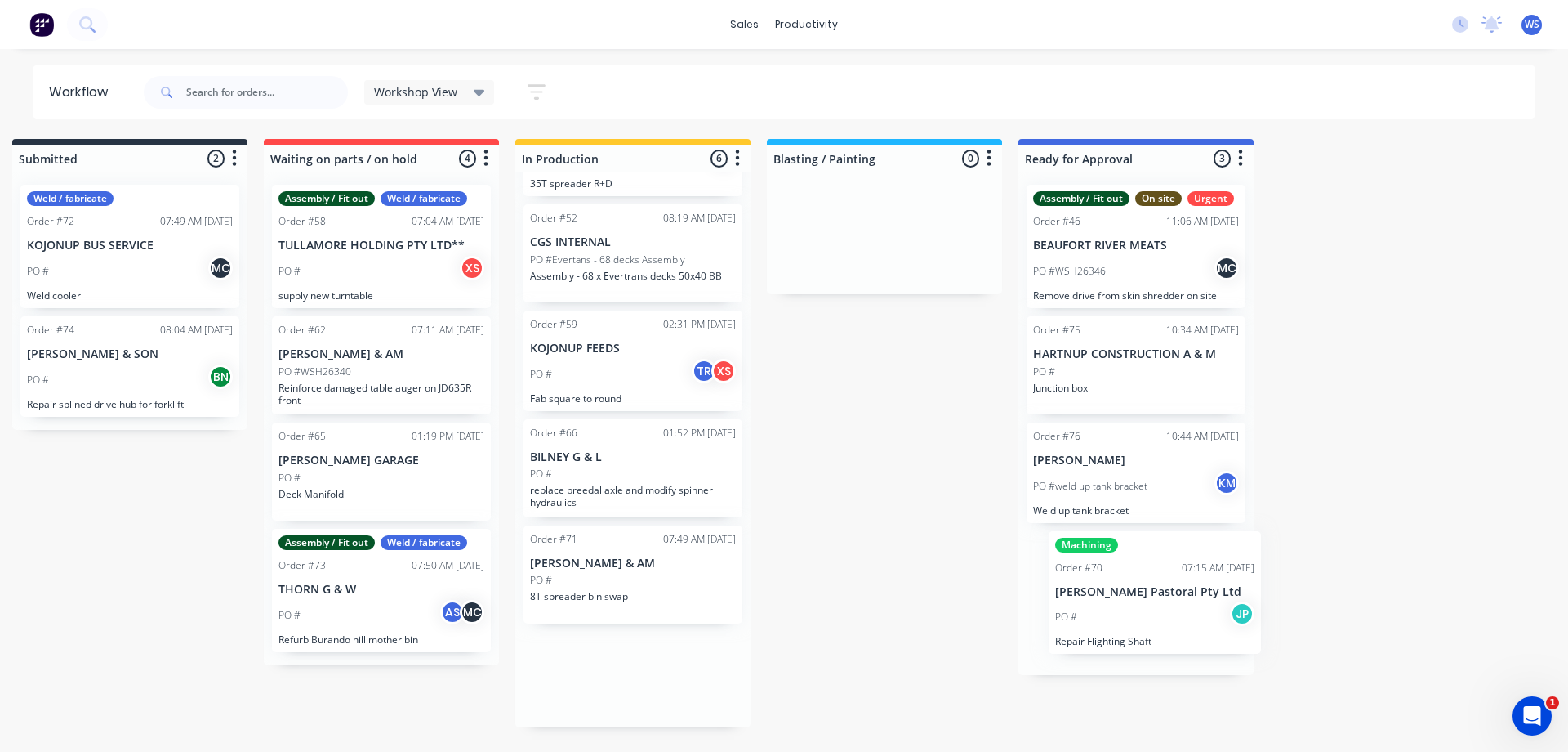
scroll to position [0, 25]
drag, startPoint x: 659, startPoint y: 593, endPoint x: 1148, endPoint y: 585, distance: 489.1
click at [1148, 585] on div "Submitted 2 Sort By Created date Required date Order number Customer name Most …" at bounding box center [1088, 433] width 2249 height 588
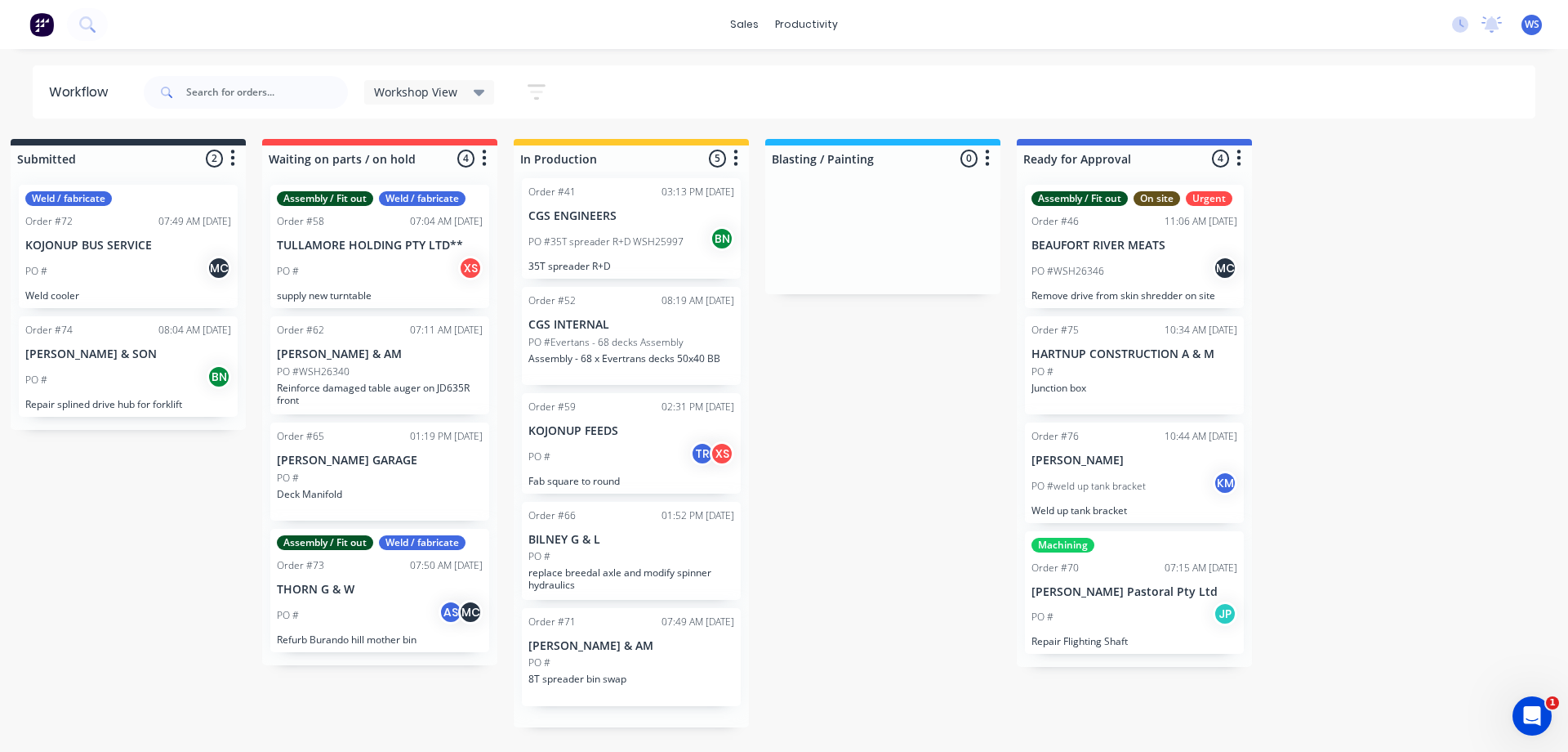
scroll to position [0, 0]
click at [34, 27] on img at bounding box center [42, 25] width 25 height 25
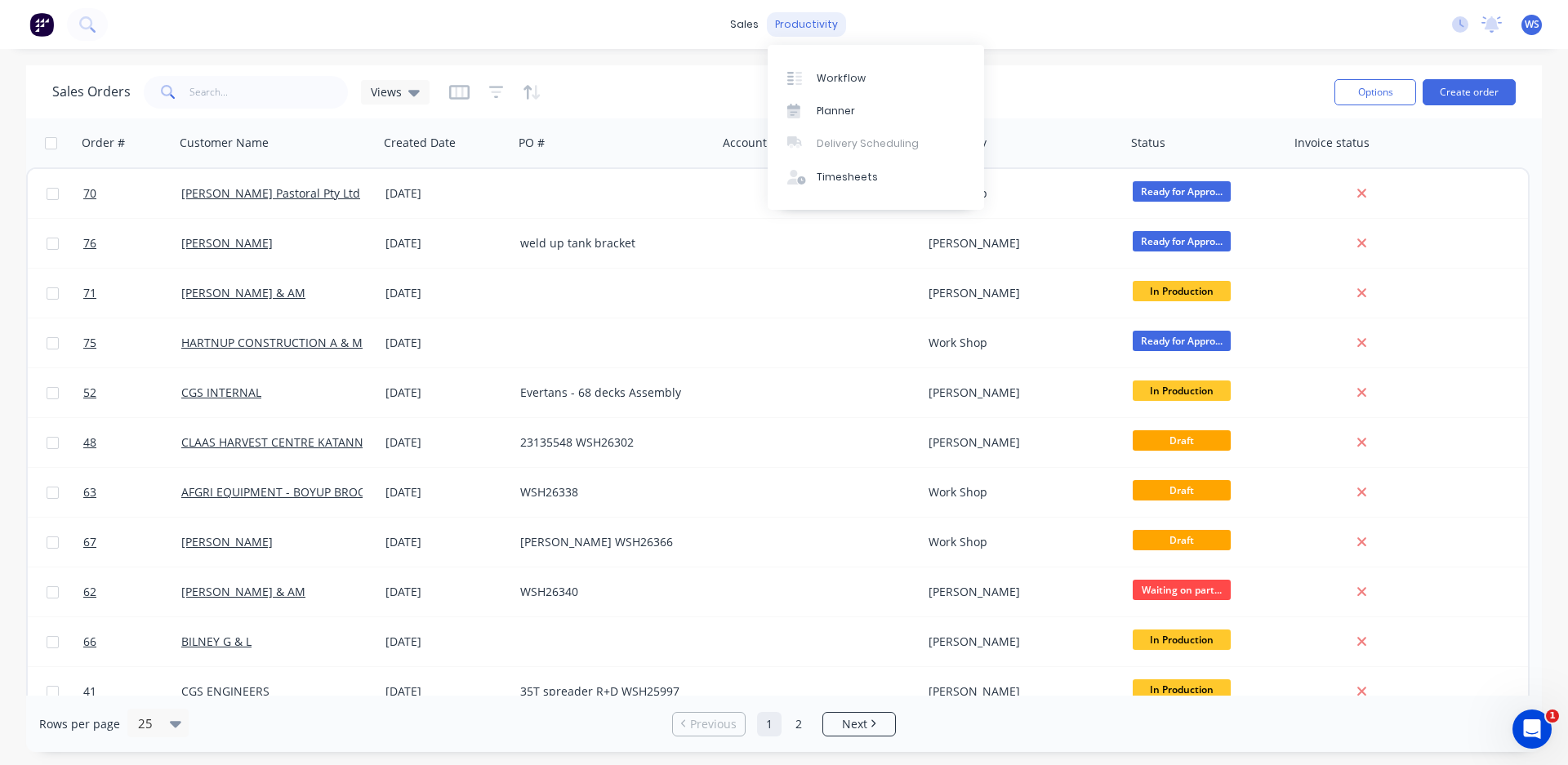
click at [821, 24] on div "productivity" at bounding box center [806, 25] width 79 height 25
click at [828, 76] on div "Workflow" at bounding box center [841, 78] width 49 height 15
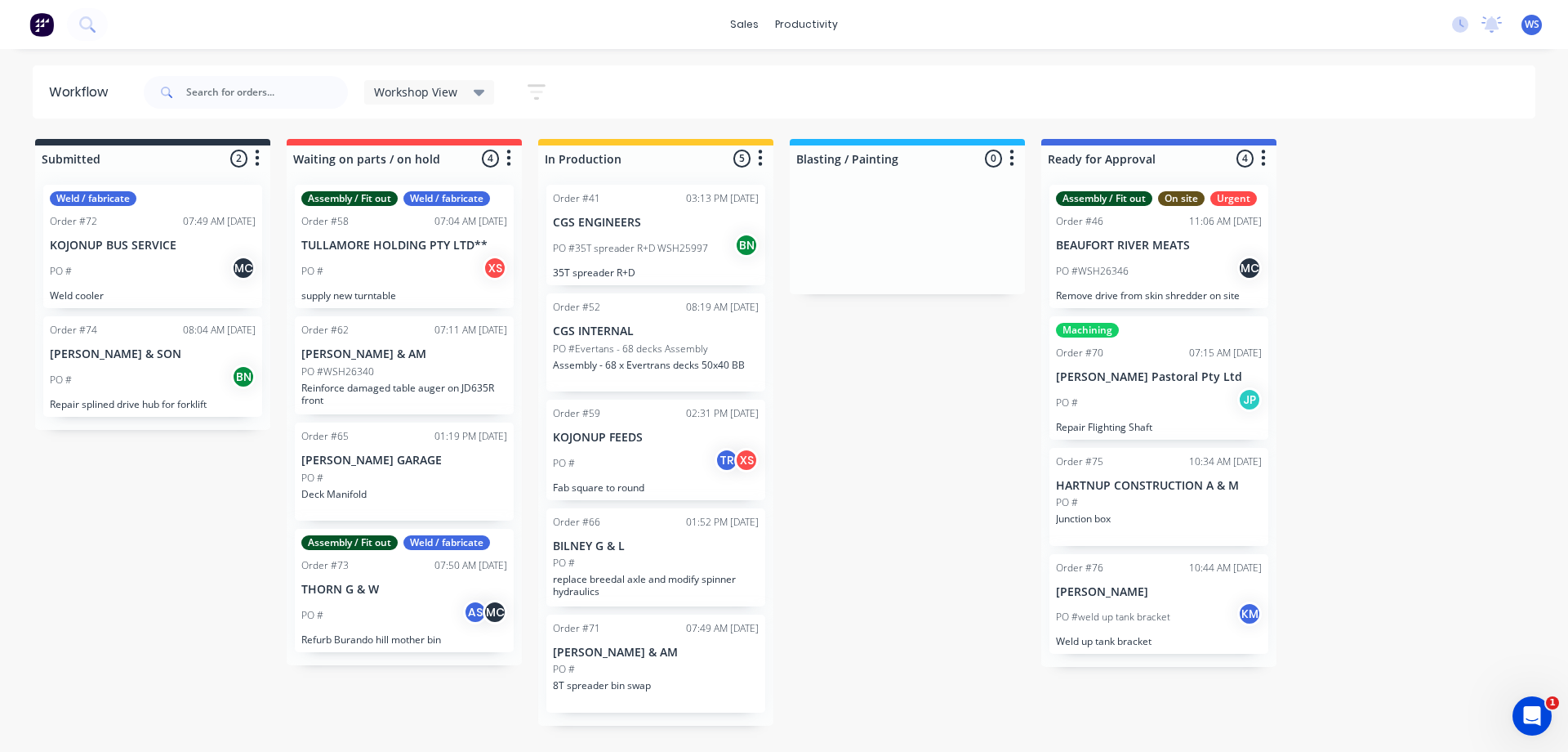
click at [45, 26] on img at bounding box center [42, 25] width 25 height 25
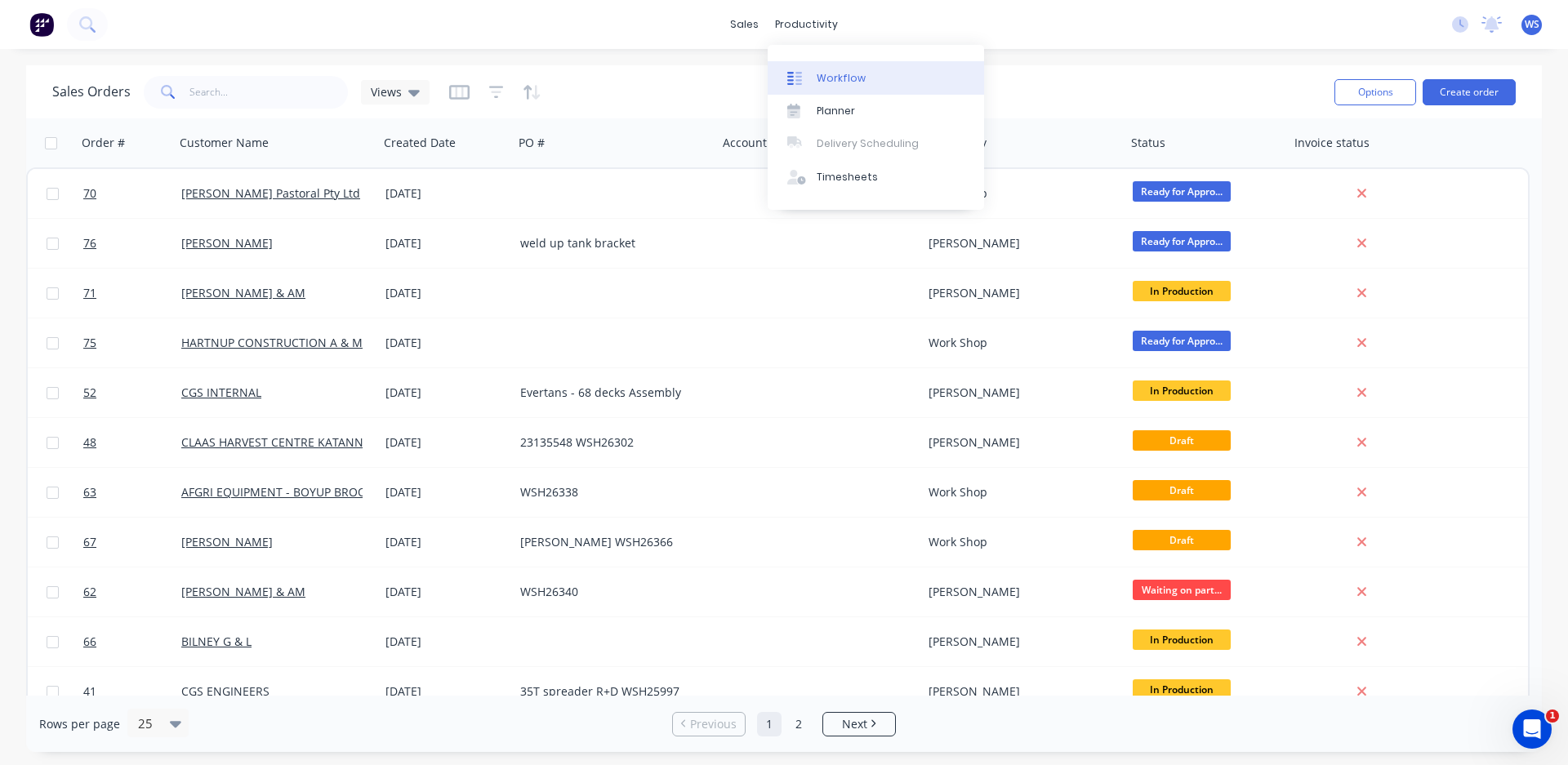
click at [820, 82] on div "Workflow" at bounding box center [841, 78] width 49 height 15
